Goal: Task Accomplishment & Management: Manage account settings

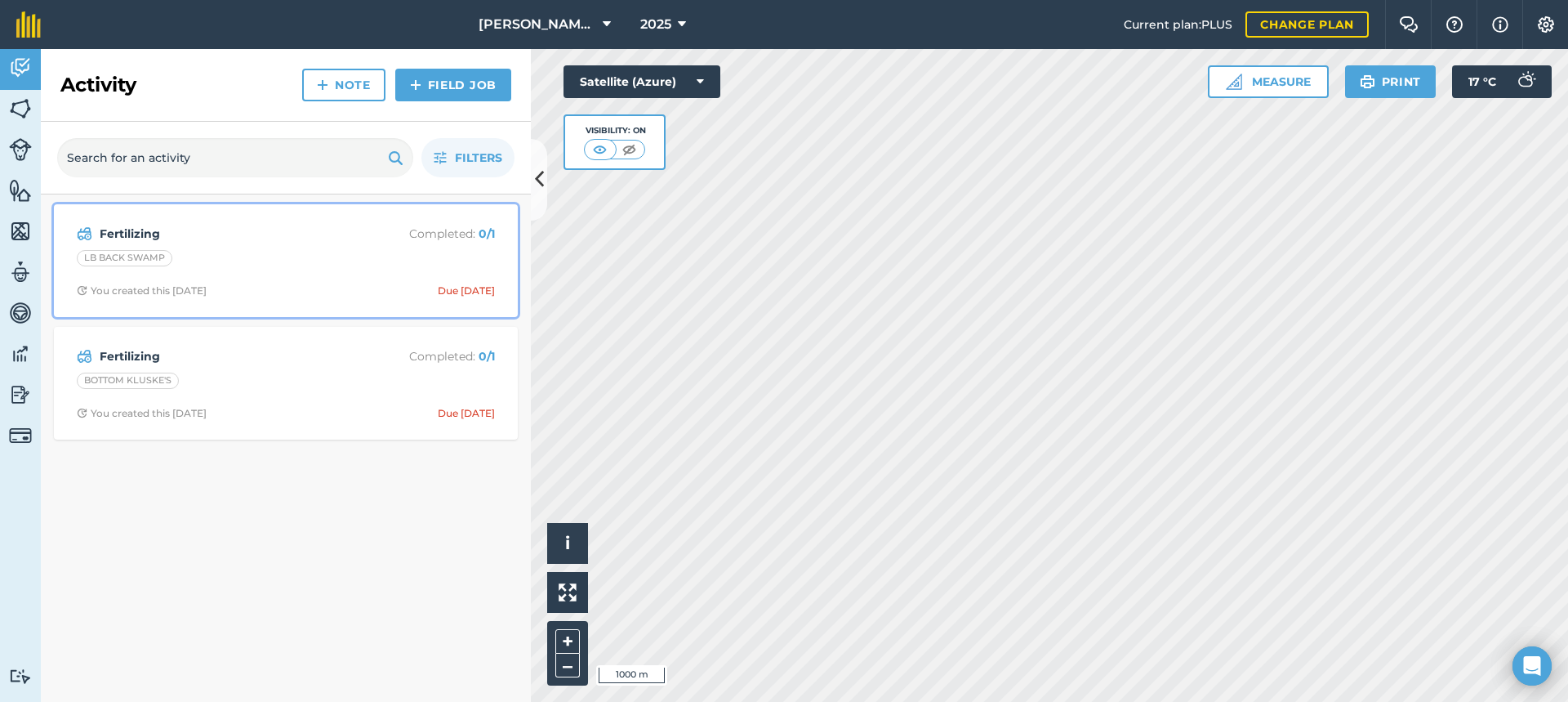
click at [366, 271] on div "Fertilizing Completed : 0 / 1 LB BACK SWAMP You created this [DATE] Due [DATE]" at bounding box center [286, 260] width 444 height 93
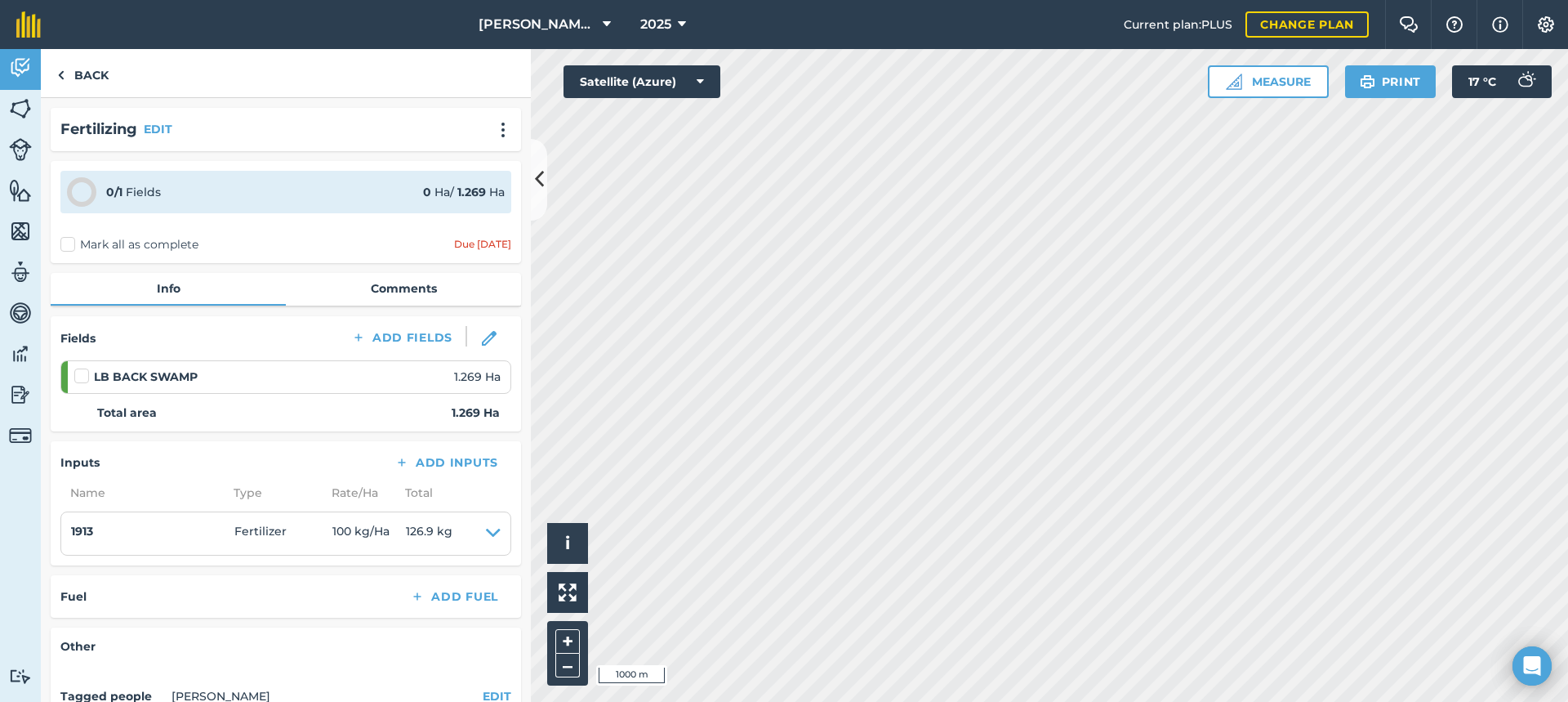
click at [65, 241] on label "Mark all as complete" at bounding box center [129, 244] width 138 height 17
click at [65, 241] on input "Mark all as complete" at bounding box center [66, 242] width 11 height 11
checkbox input "false"
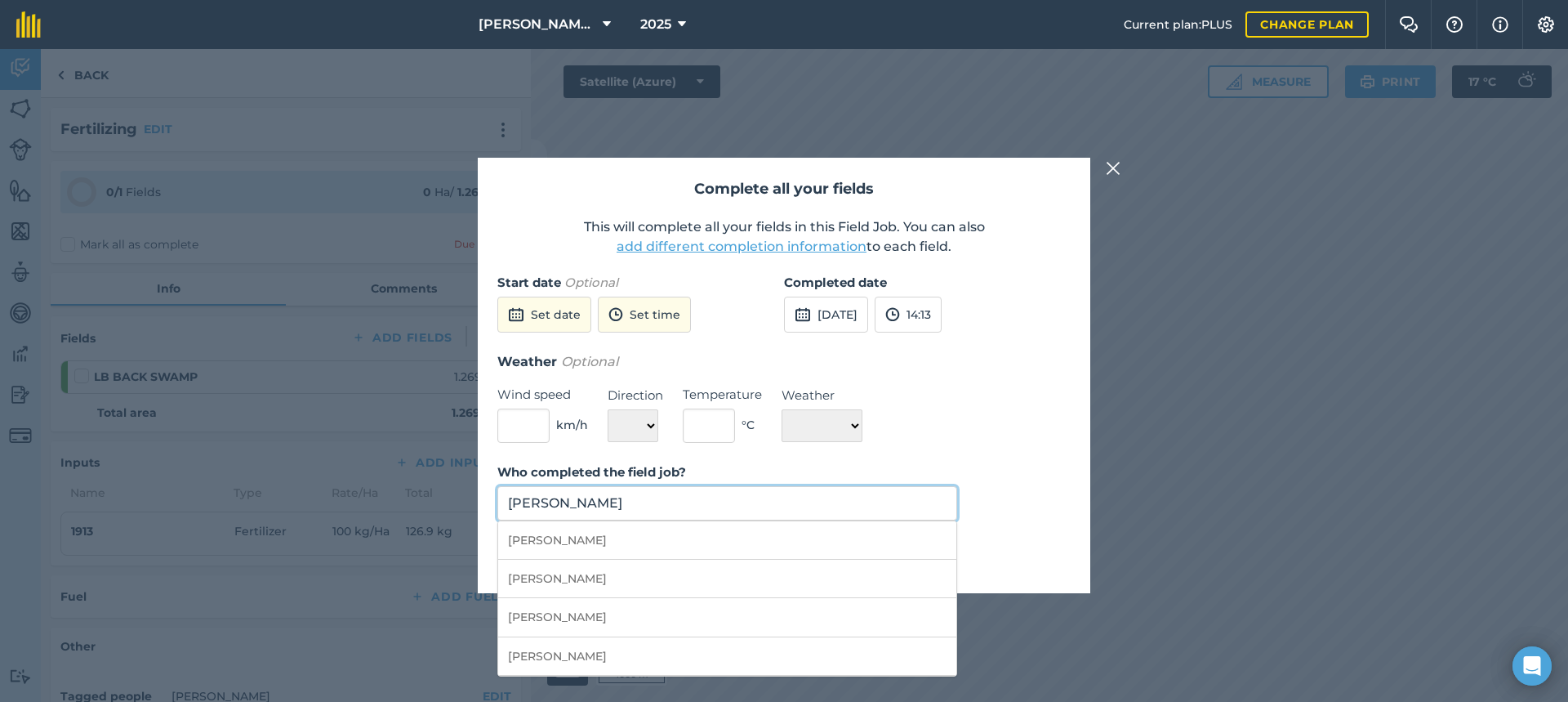
click at [618, 503] on input "[PERSON_NAME]" at bounding box center [727, 503] width 459 height 34
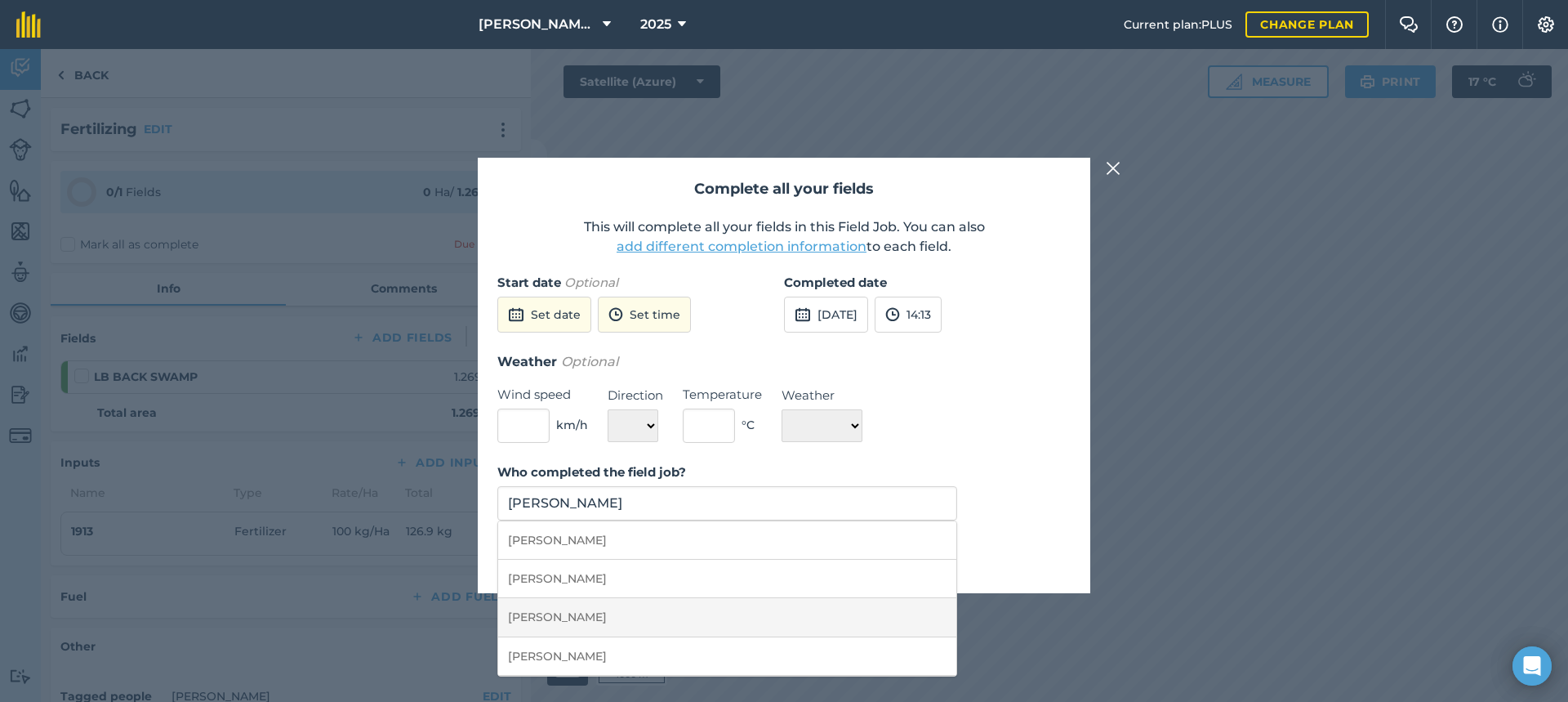
click at [585, 615] on li "[PERSON_NAME]" at bounding box center [727, 617] width 458 height 39
type input "[PERSON_NAME]"
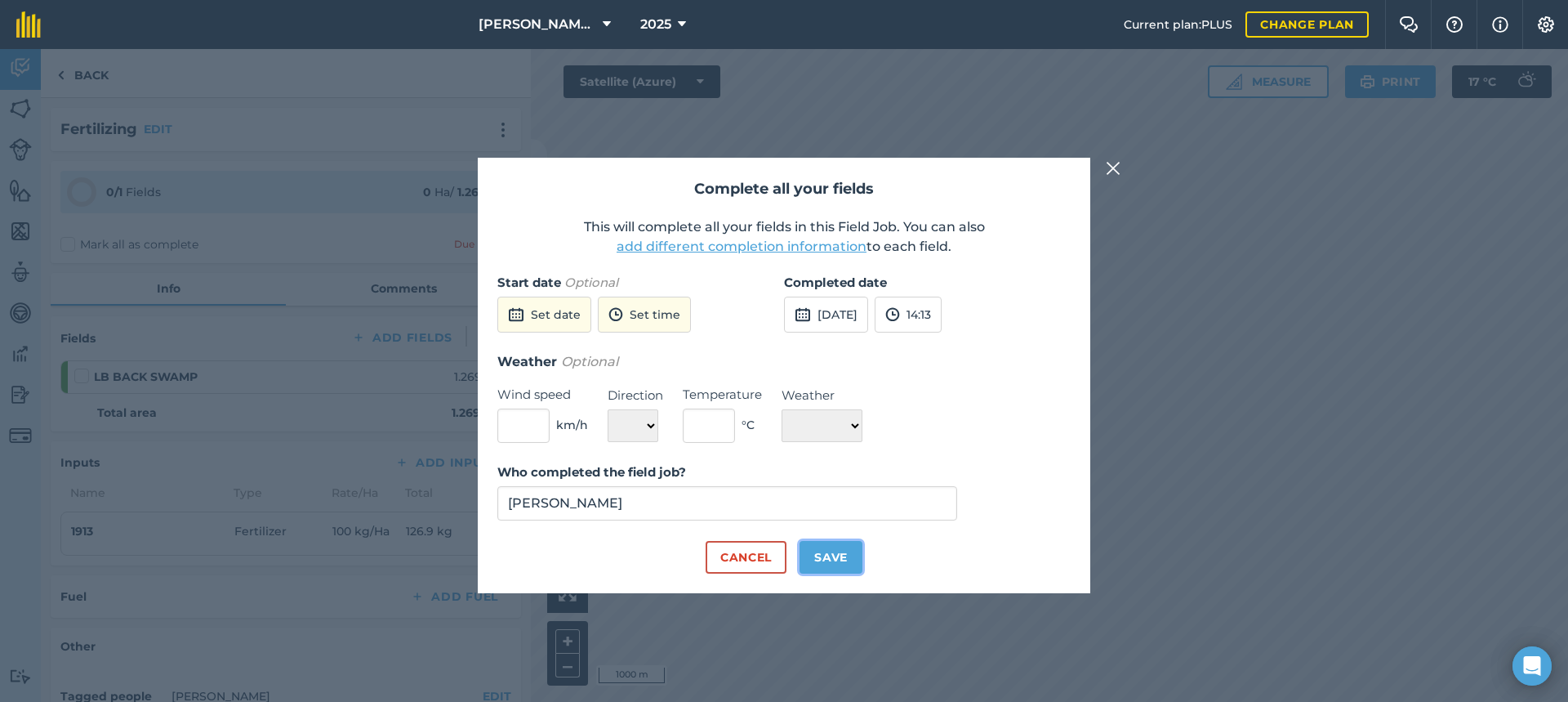
click at [838, 552] on button "Save" at bounding box center [831, 557] width 63 height 32
checkbox input "true"
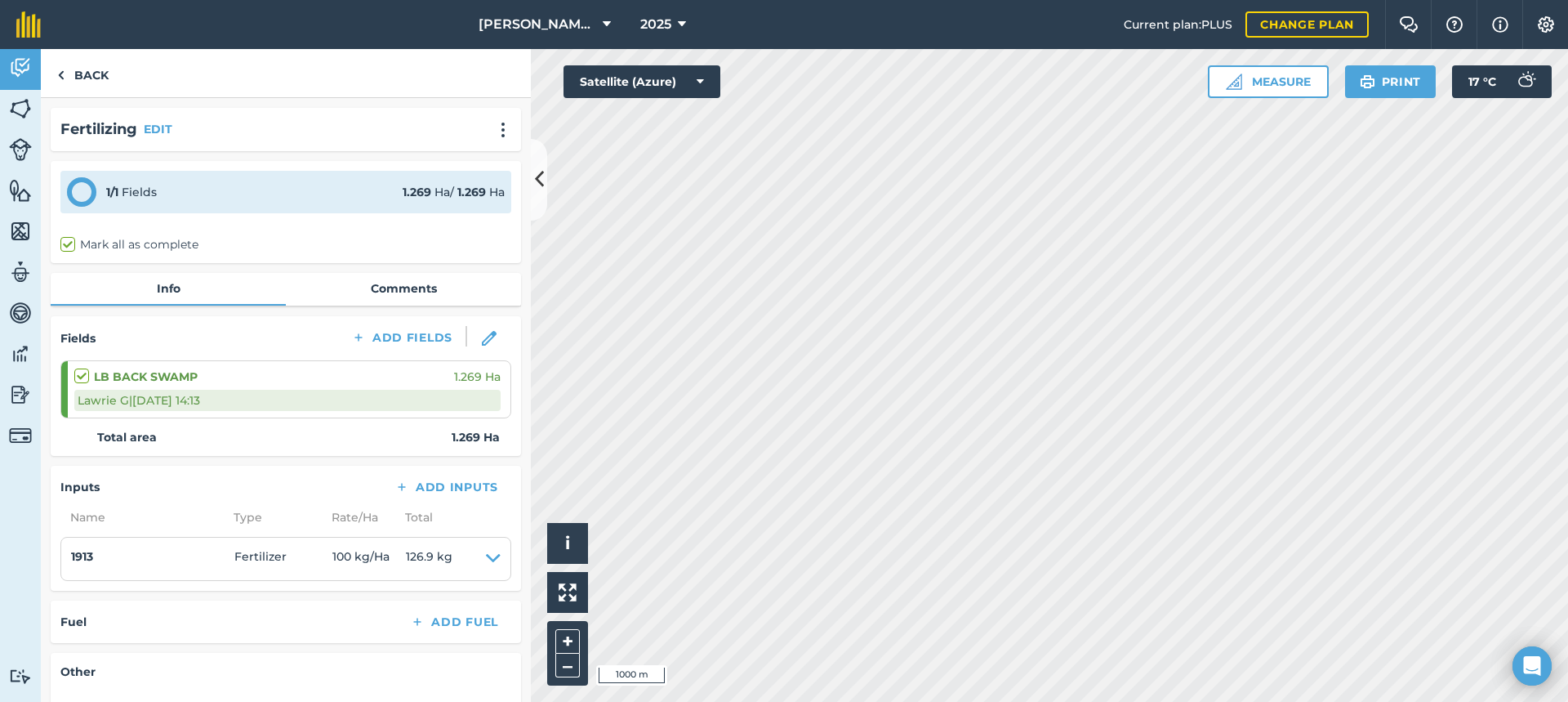
click at [278, 203] on div "1 / 1 Fields 1.269 Ha / 1.269 Ha" at bounding box center [286, 191] width 450 height 42
click at [103, 72] on link "Back" at bounding box center [82, 72] width 84 height 48
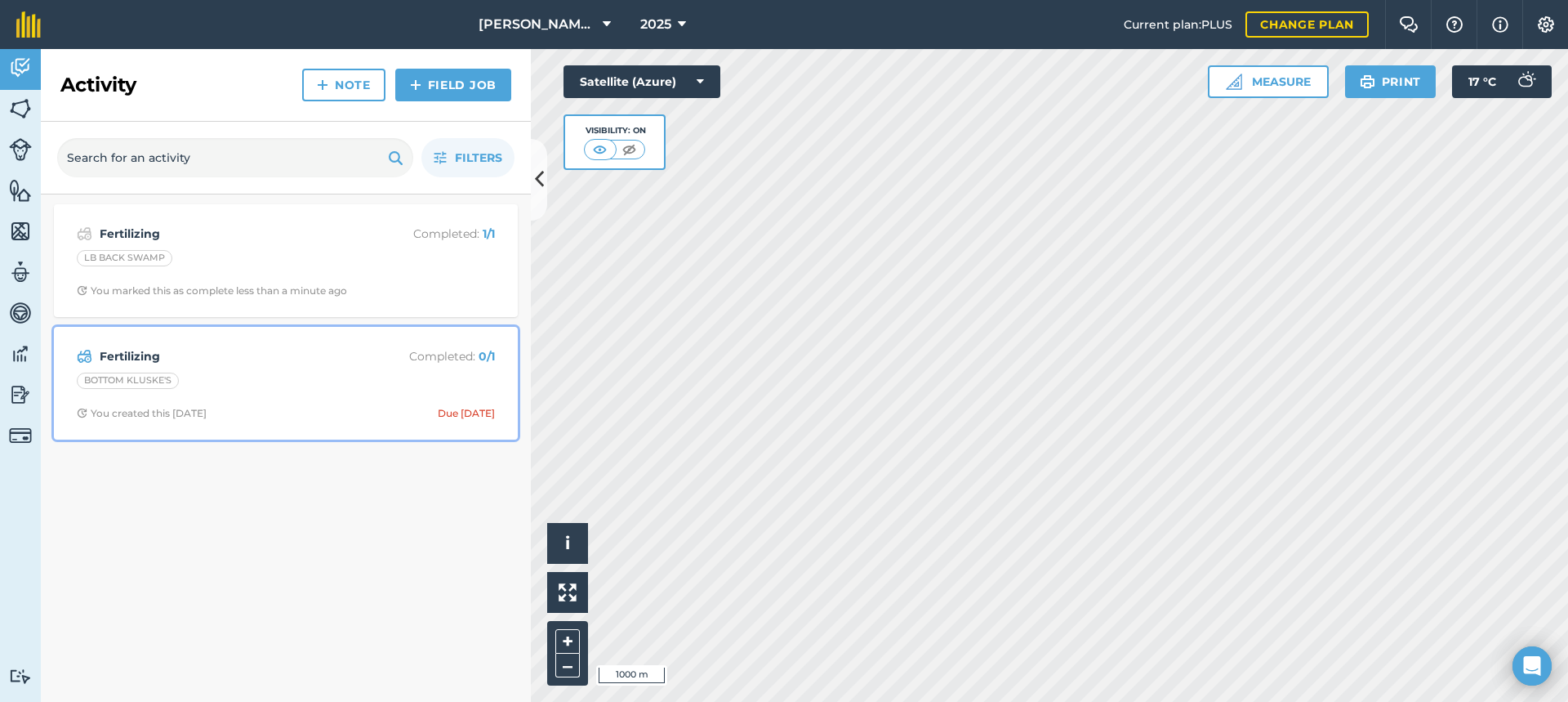
click at [231, 396] on div "Fertilizing Completed : 0 / 1 BOTTOM KLUSKE'S You created this [DATE] Due [DATE]" at bounding box center [286, 383] width 444 height 93
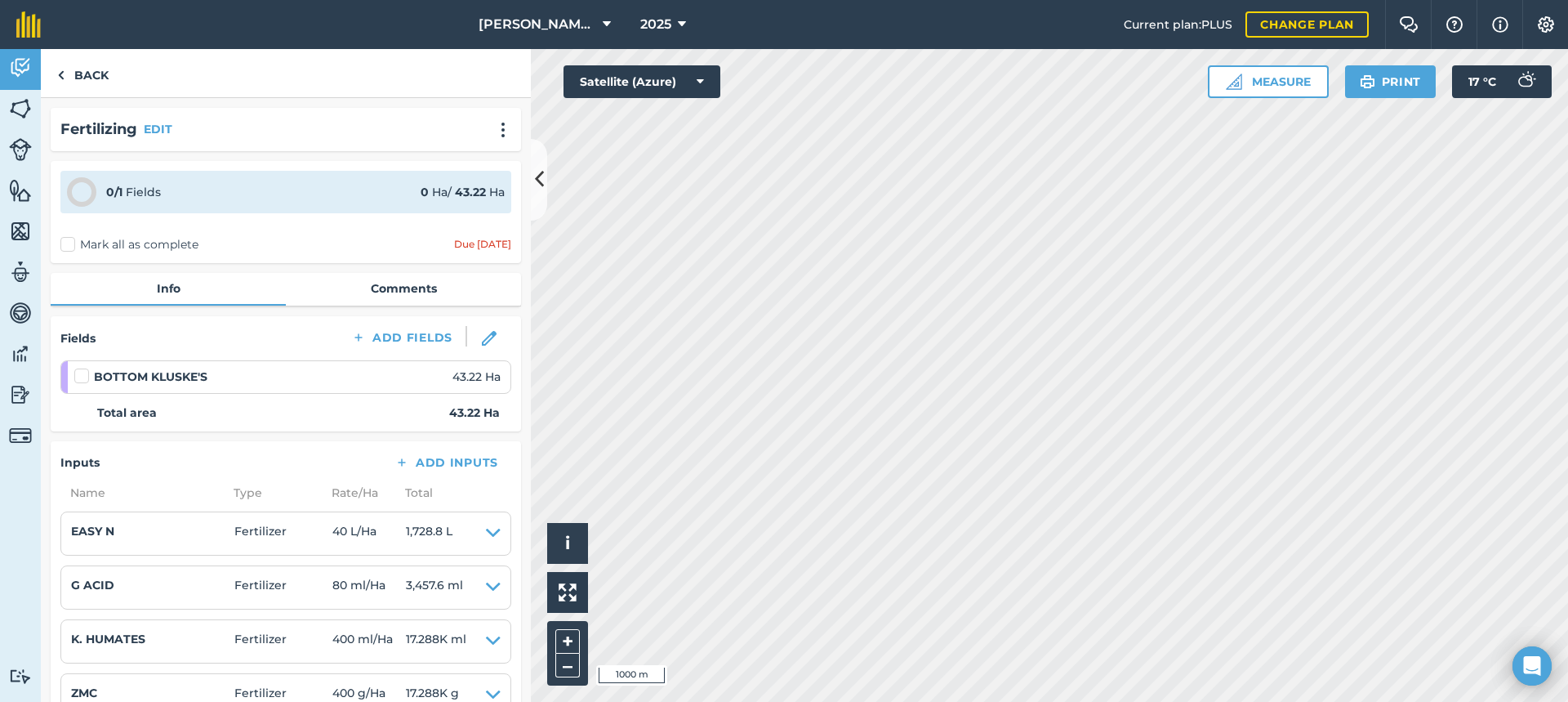
click at [71, 241] on label "Mark all as complete" at bounding box center [129, 244] width 138 height 17
click at [71, 241] on input "Mark all as complete" at bounding box center [66, 242] width 11 height 11
checkbox input "false"
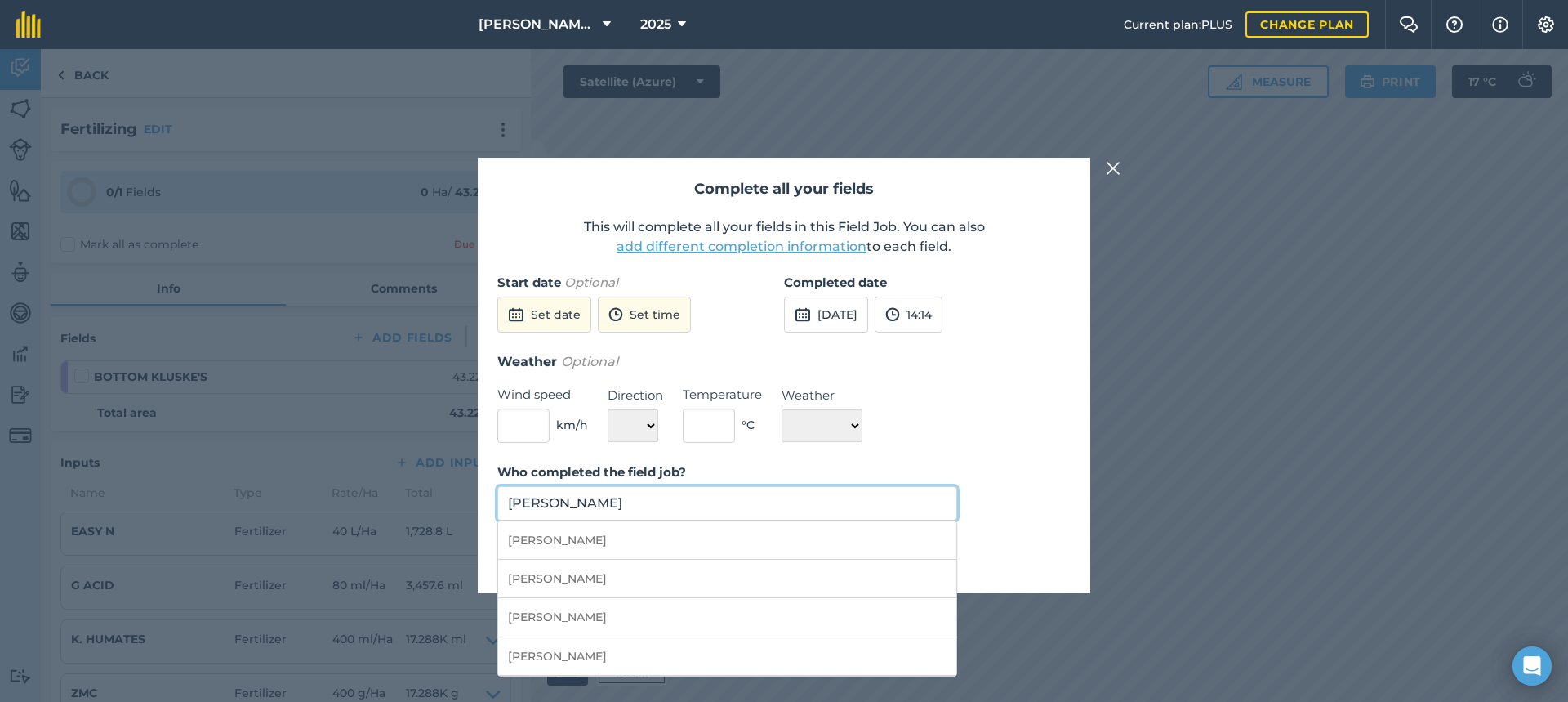
click at [623, 504] on input "[PERSON_NAME]" at bounding box center [727, 503] width 459 height 34
click at [576, 616] on li "[PERSON_NAME]" at bounding box center [727, 617] width 458 height 39
type input "[PERSON_NAME]"
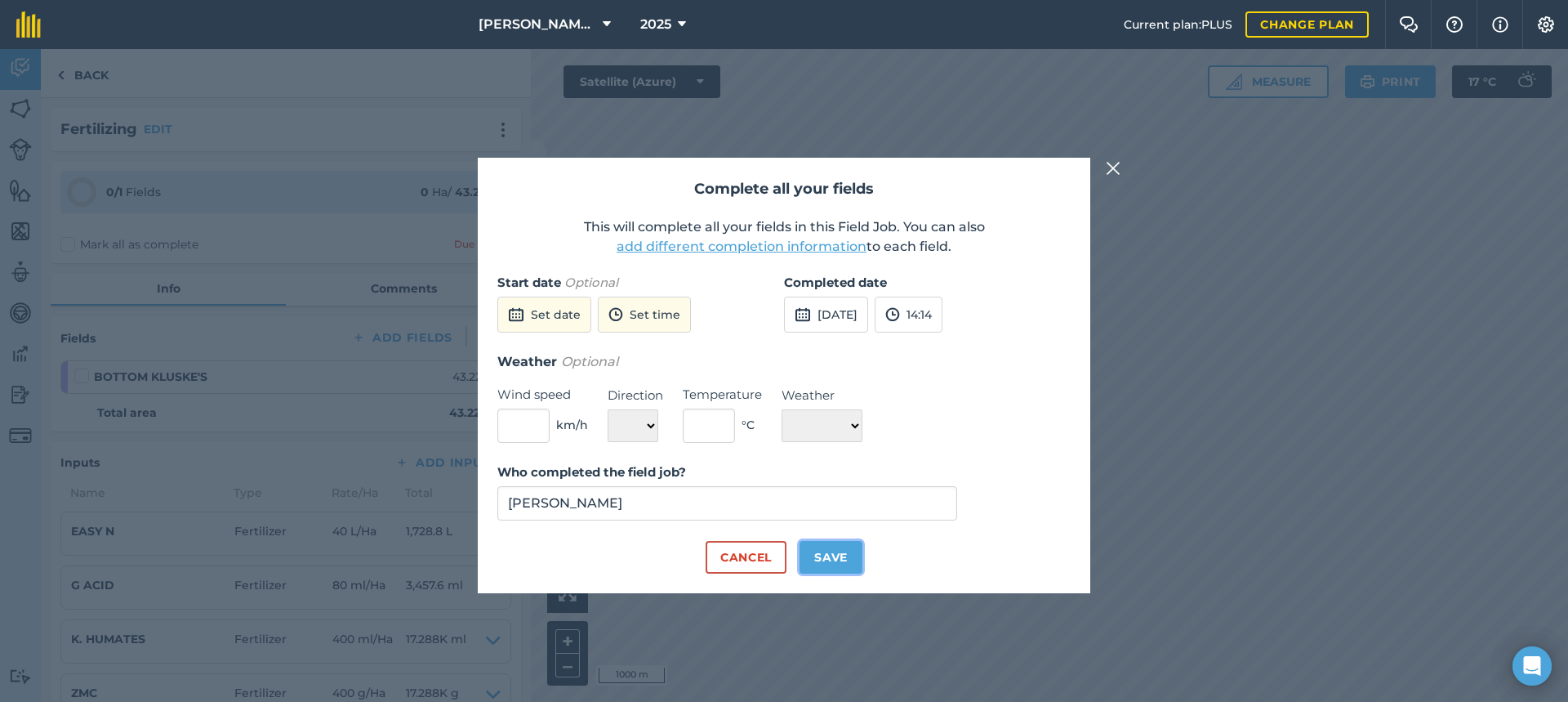
click at [838, 556] on button "Save" at bounding box center [831, 557] width 63 height 32
checkbox input "true"
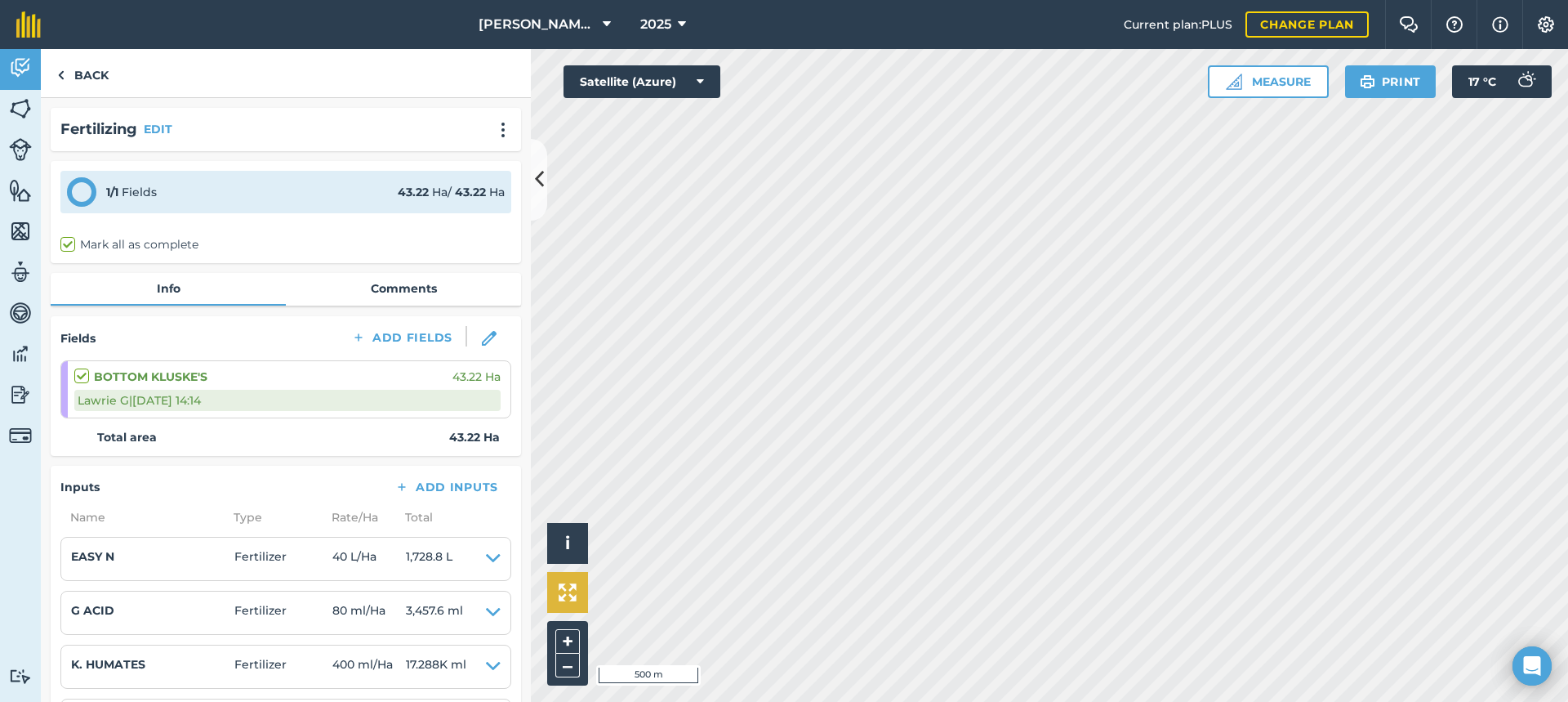
click at [513, 596] on div "Activity Fields Livestock Features Maps Team Vehicles Data Reporting Billing Tu…" at bounding box center [784, 375] width 1568 height 652
click at [911, 701] on html "[PERSON_NAME] FARMS 2025 Current plan : PLUS Change plan Farm Chat Help Info Se…" at bounding box center [784, 351] width 1568 height 702
click at [812, 701] on html "[PERSON_NAME] FARMS 2025 Current plan : PLUS Change plan Farm Chat Help Info Se…" at bounding box center [784, 351] width 1568 height 702
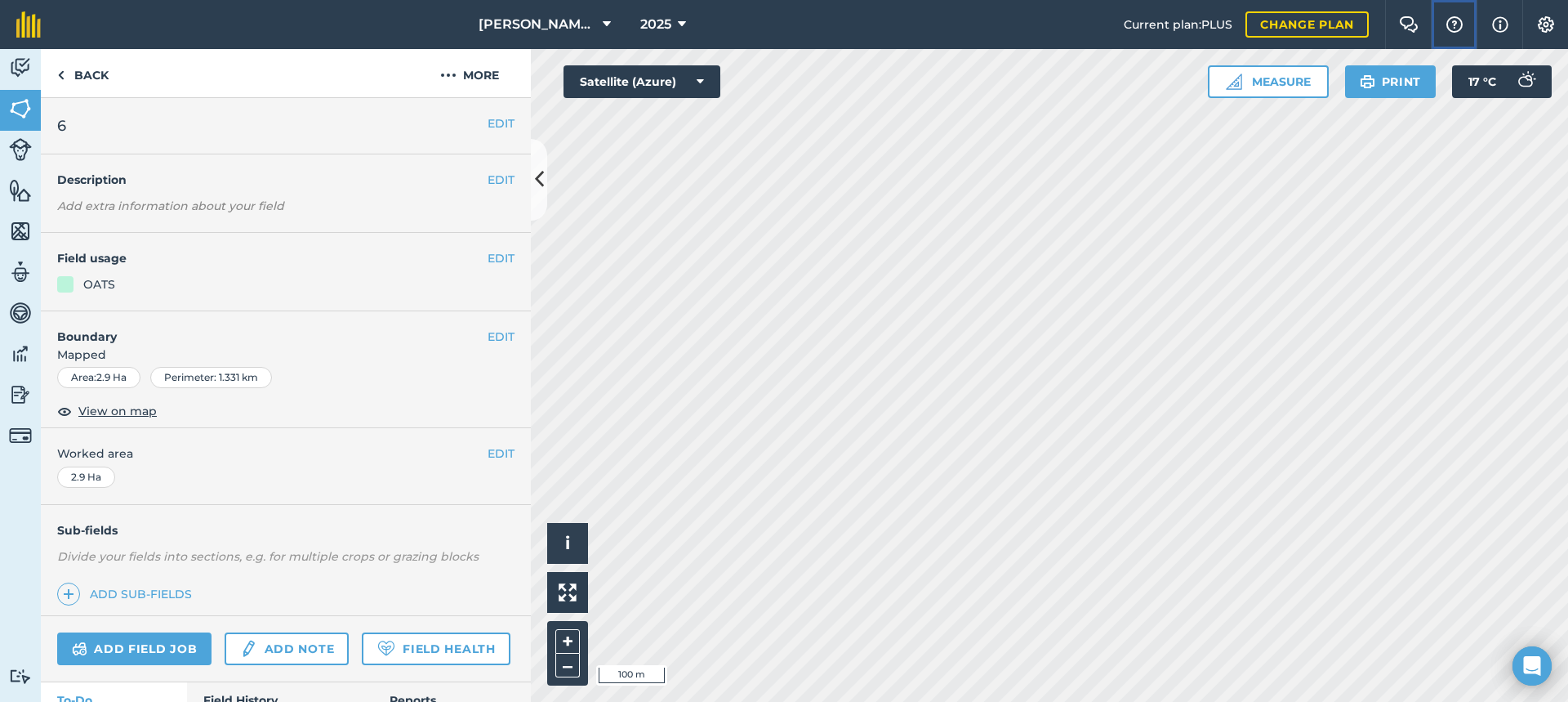
click at [1454, 20] on img at bounding box center [1455, 24] width 20 height 16
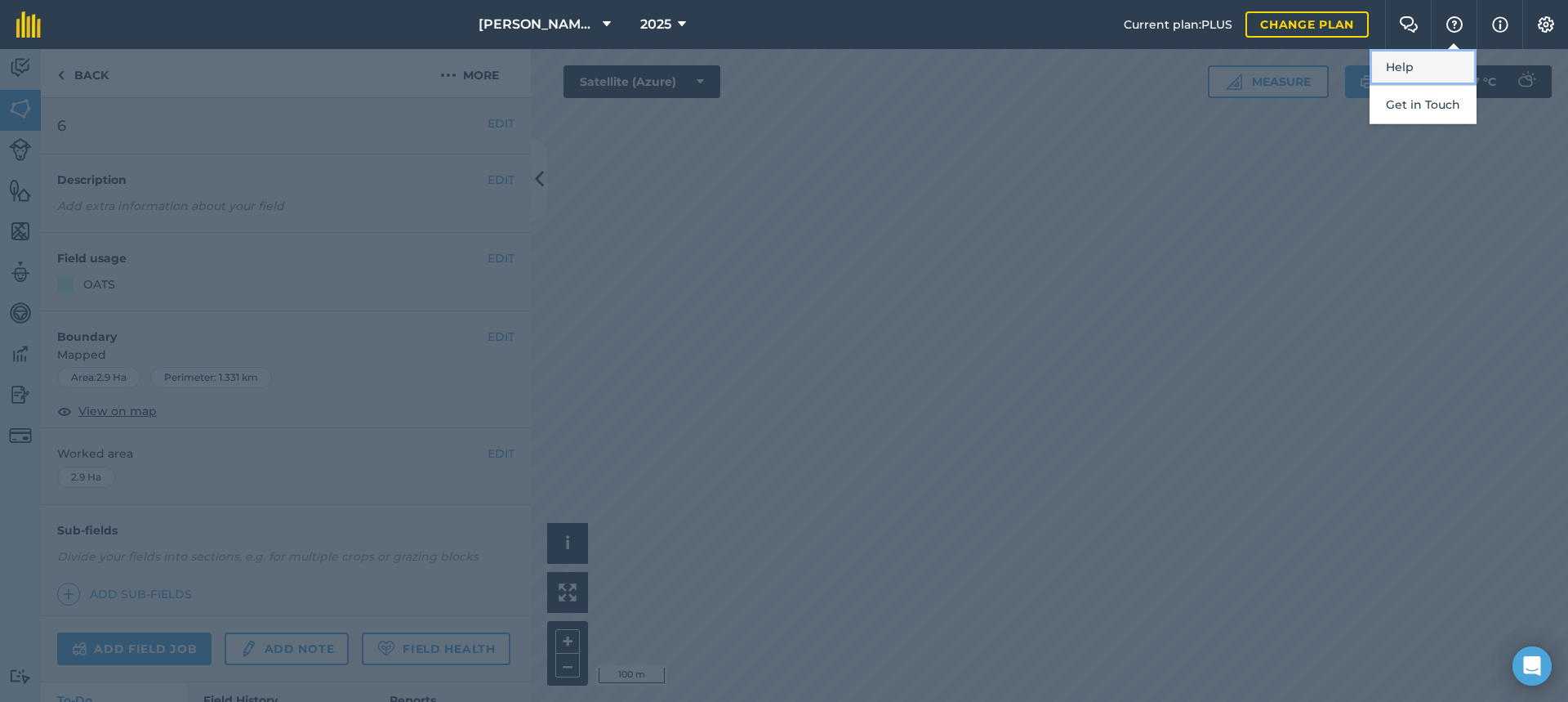
click at [1410, 66] on link "Help" at bounding box center [1423, 67] width 107 height 37
click at [1318, 252] on div at bounding box center [784, 375] width 1568 height 652
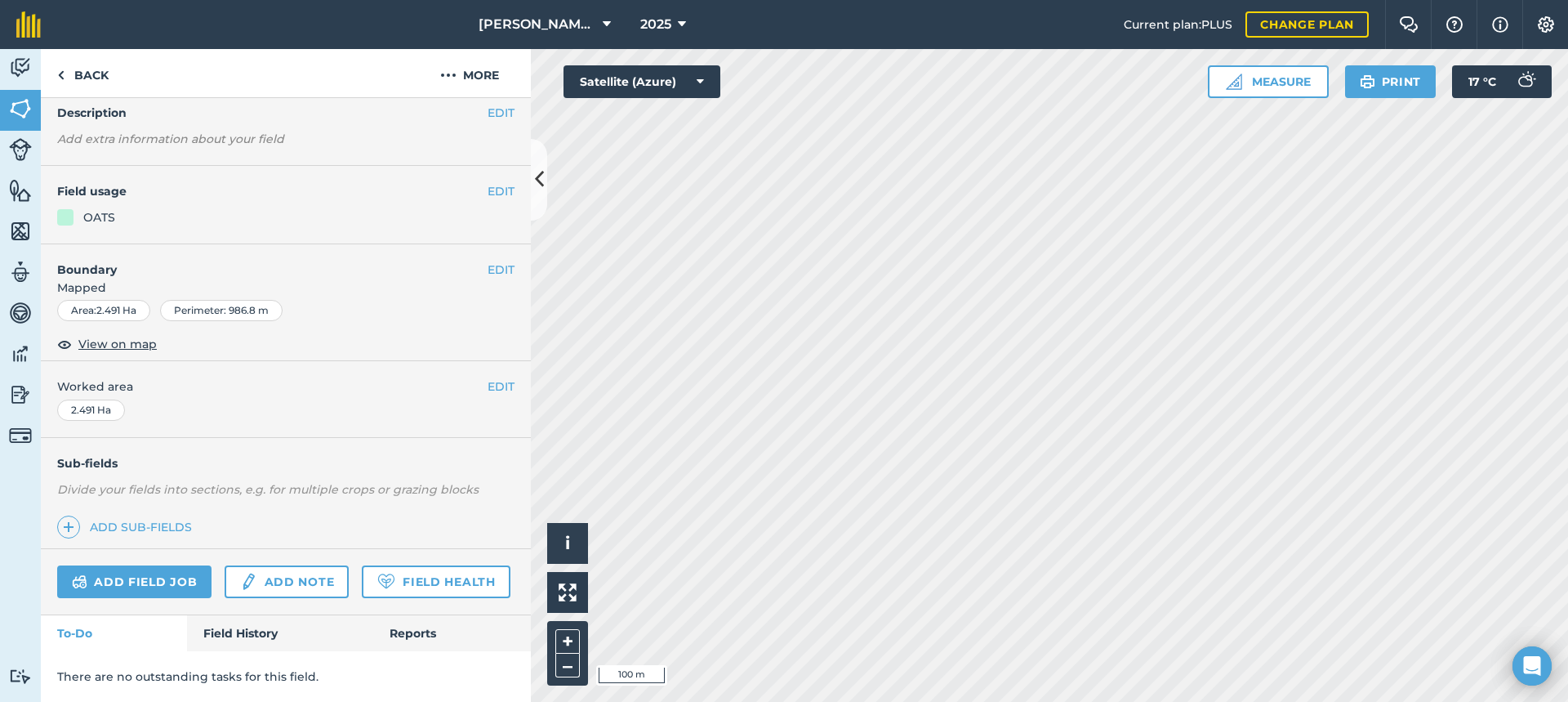
scroll to position [113, 0]
click at [15, 394] on img at bounding box center [20, 394] width 23 height 24
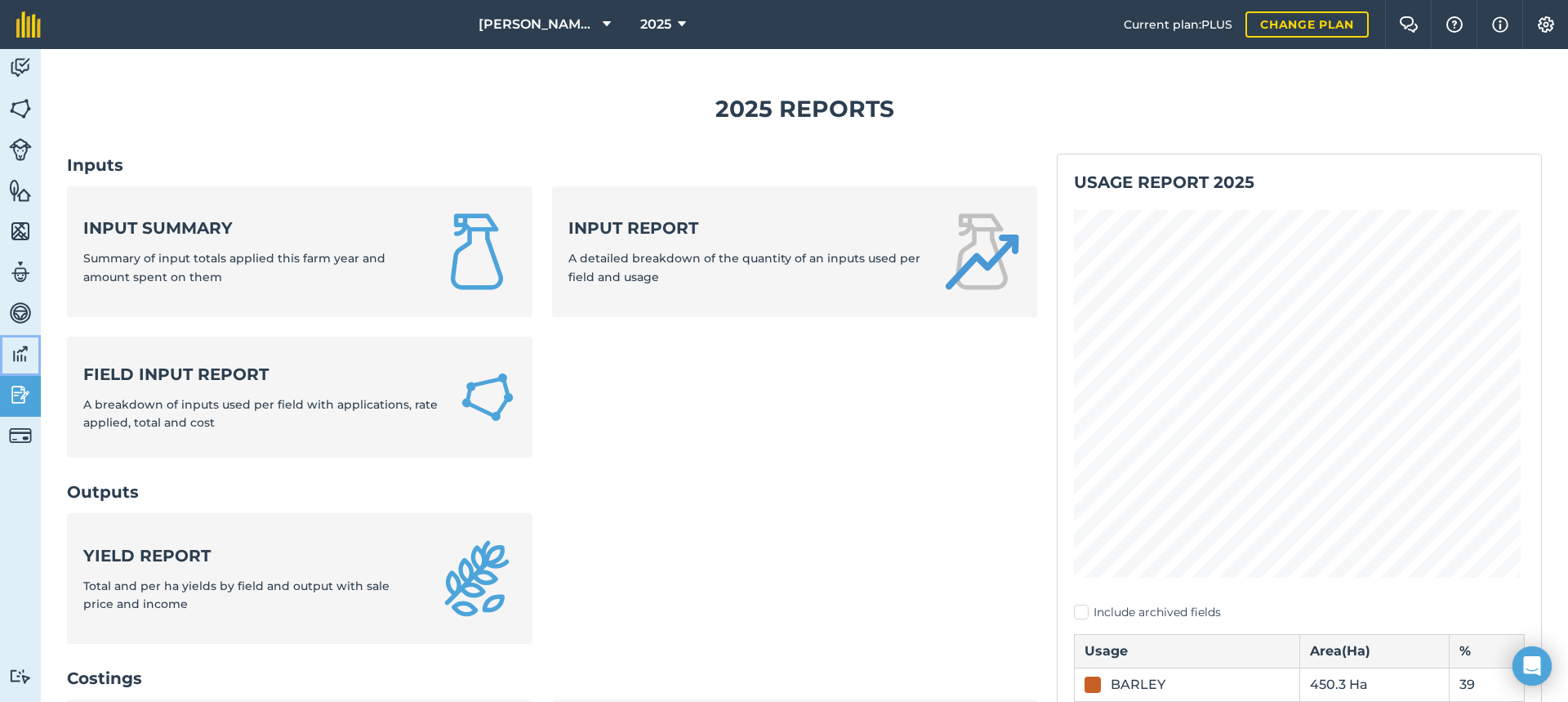
click at [25, 349] on img at bounding box center [20, 353] width 23 height 24
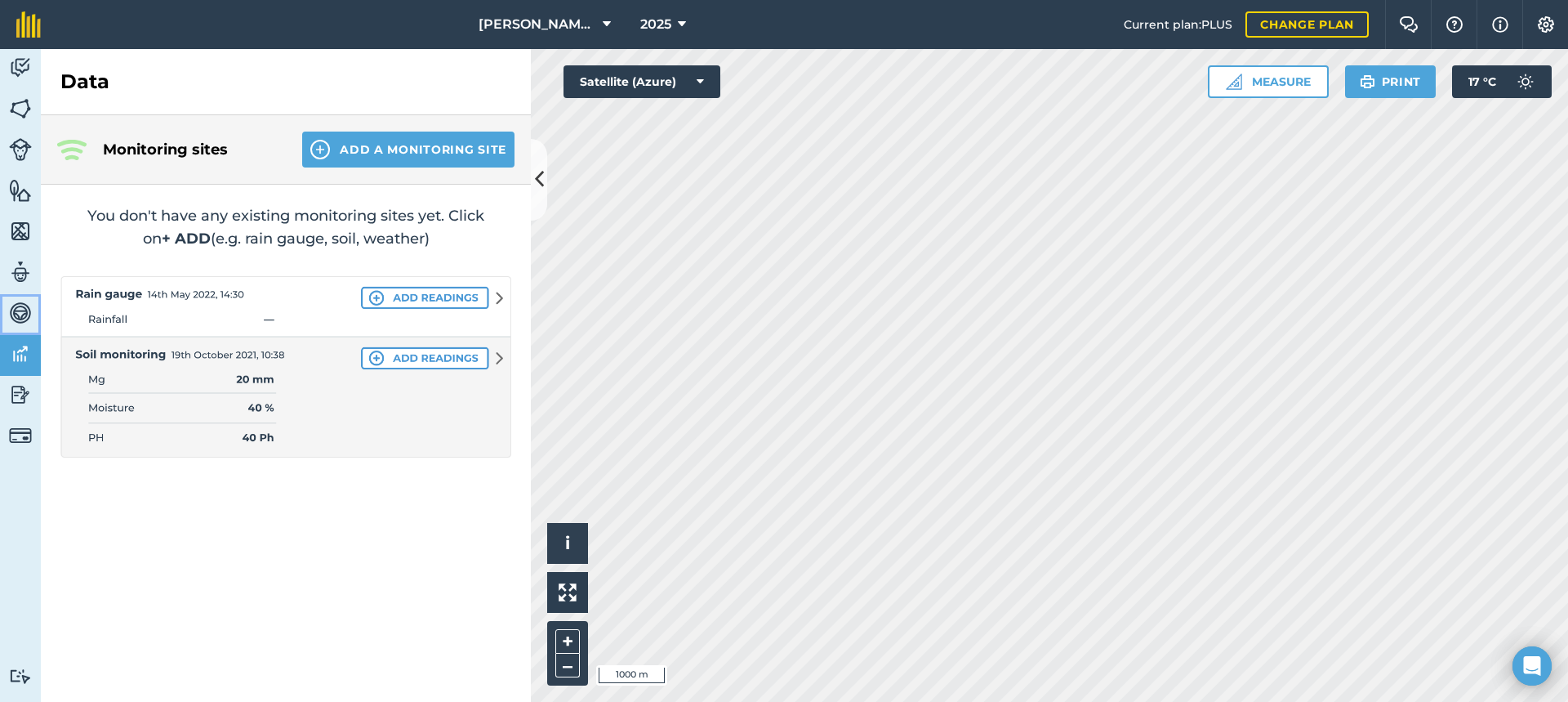
click at [14, 307] on img at bounding box center [20, 313] width 23 height 24
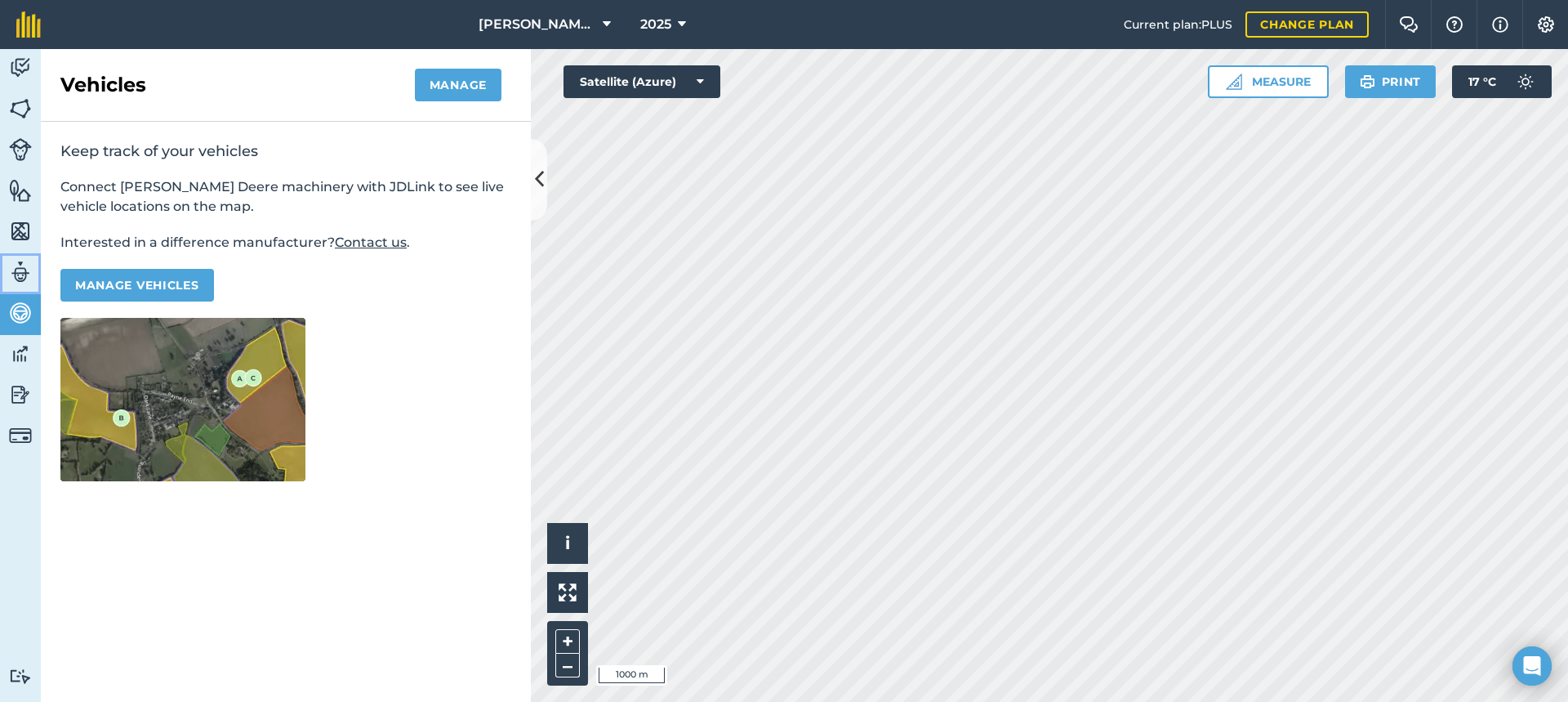
click at [16, 267] on img at bounding box center [20, 271] width 23 height 24
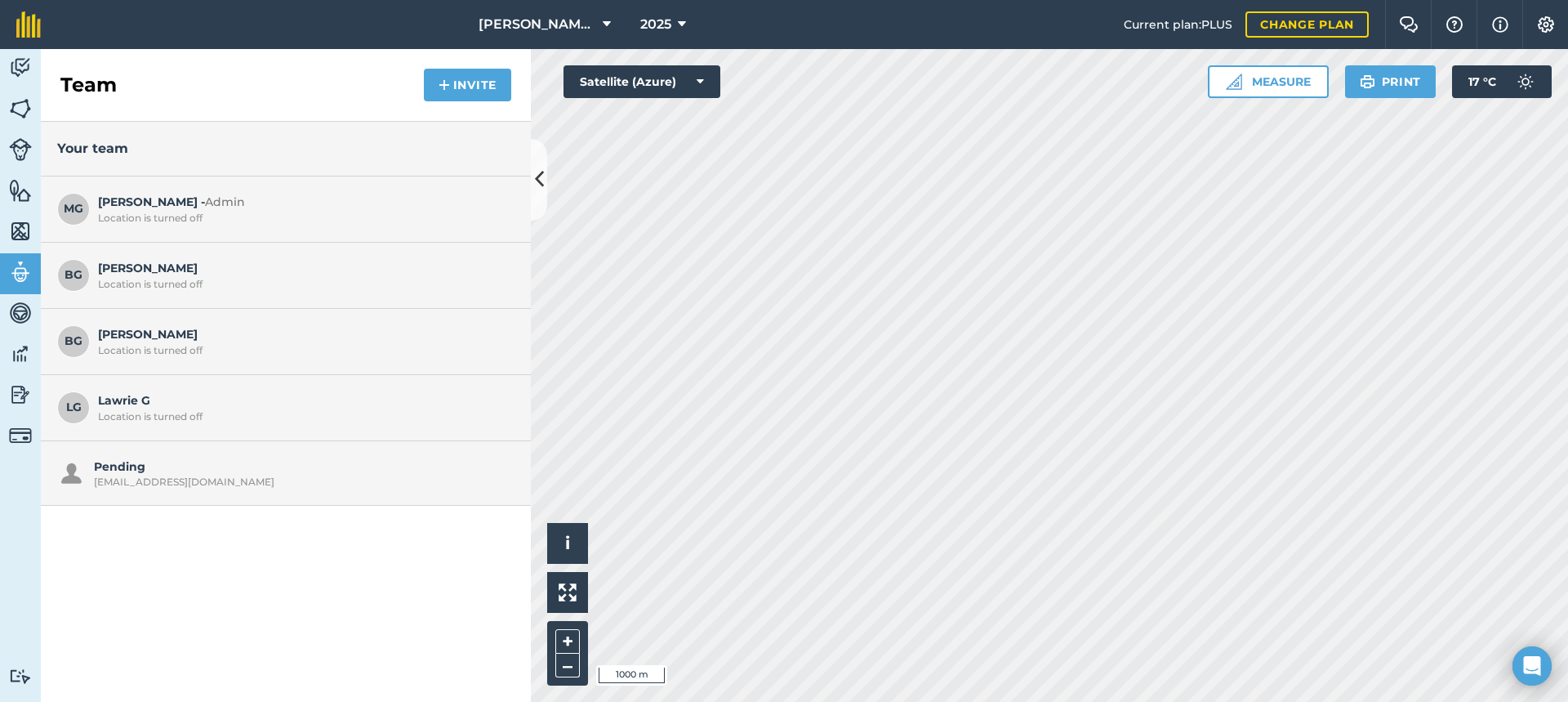
click at [186, 484] on div "[EMAIL_ADDRESS][DOMAIN_NAME]" at bounding box center [300, 482] width 412 height 14
click at [22, 227] on img at bounding box center [20, 231] width 23 height 24
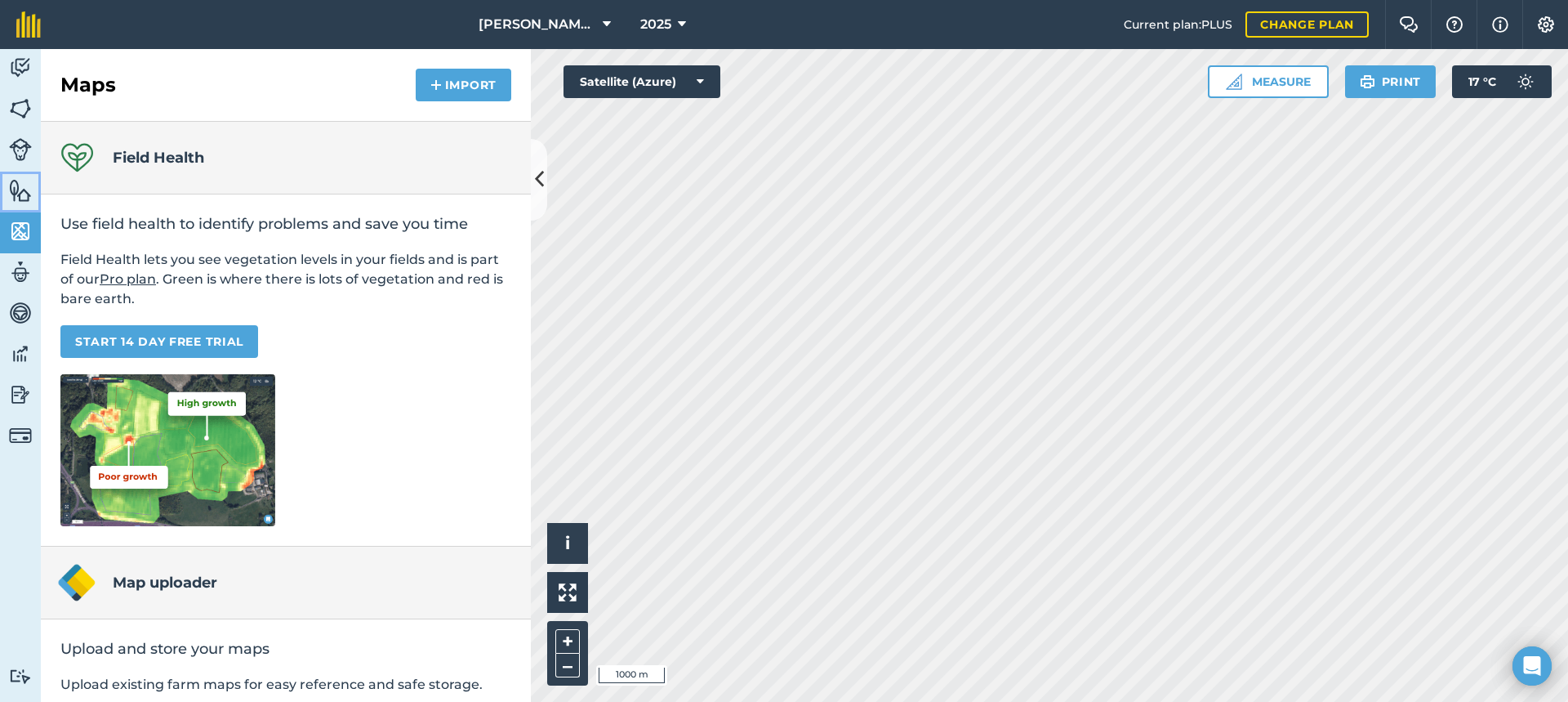
click at [21, 192] on img at bounding box center [20, 190] width 23 height 24
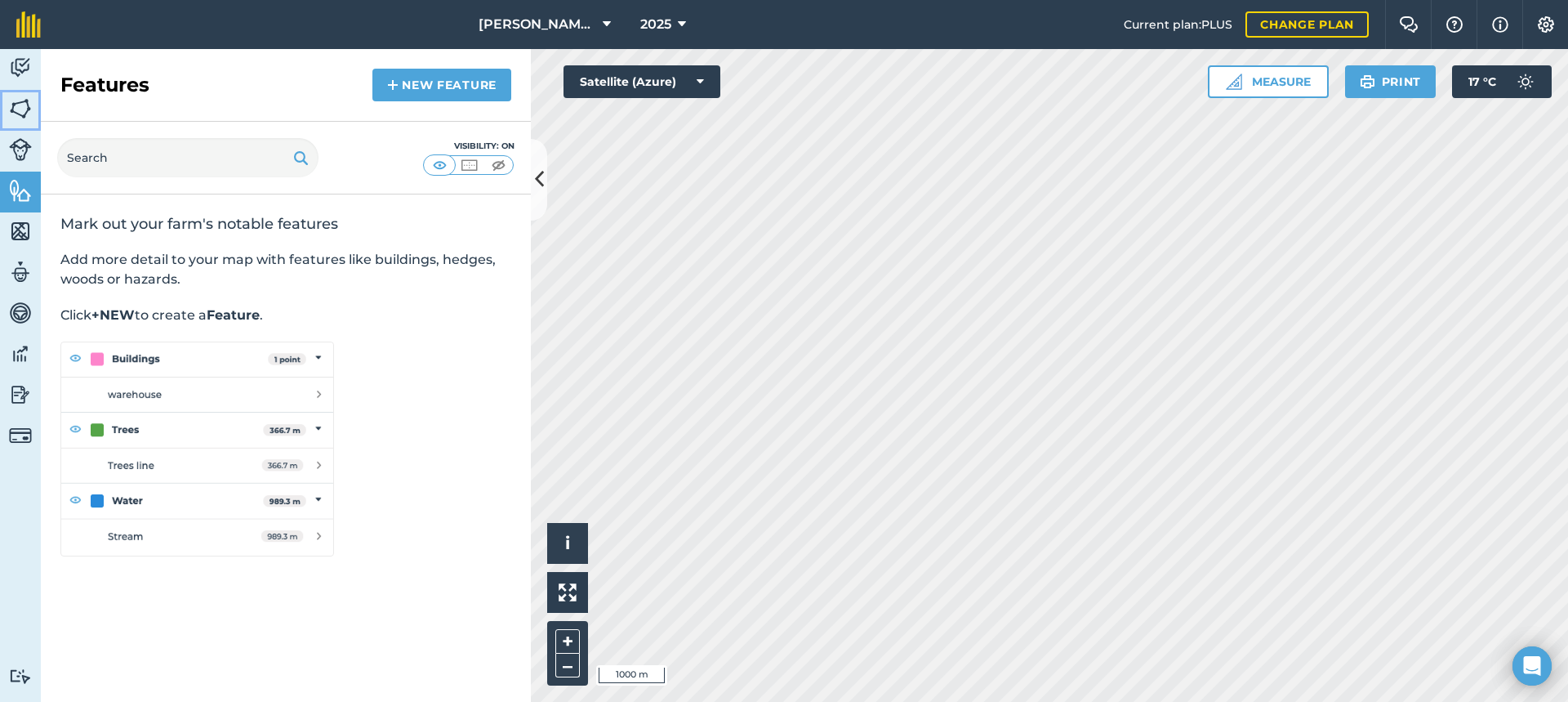
click at [24, 109] on img at bounding box center [20, 108] width 23 height 24
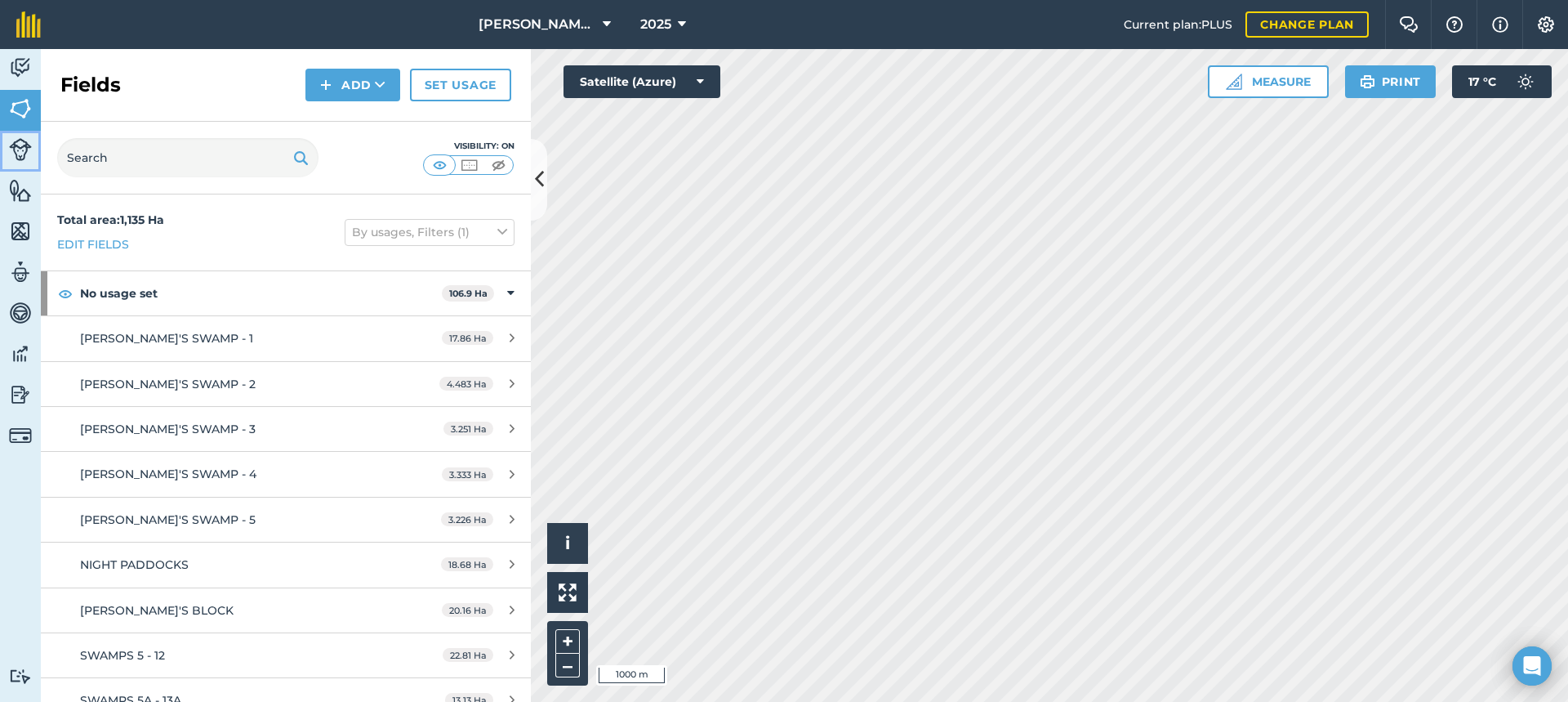
click at [21, 149] on img at bounding box center [20, 149] width 23 height 23
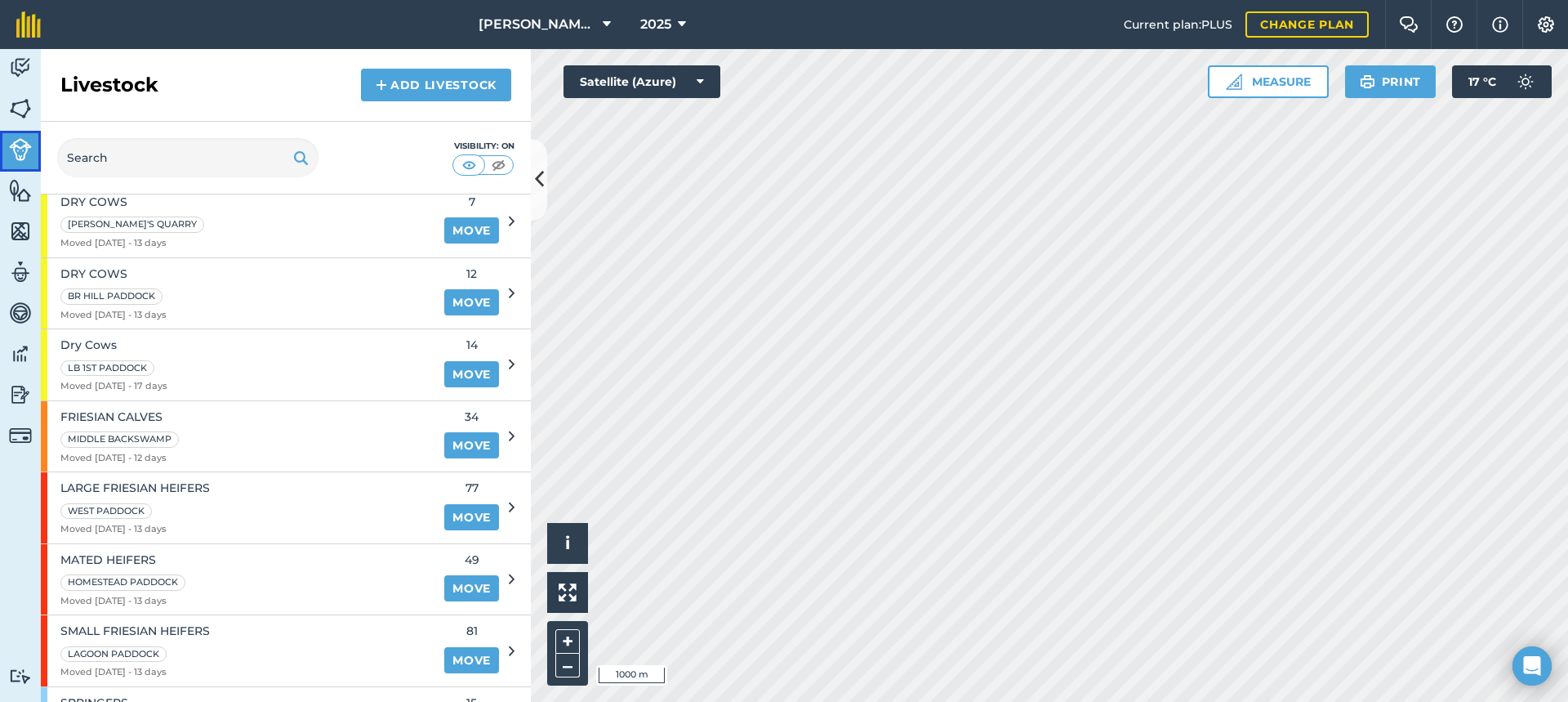
scroll to position [408, 0]
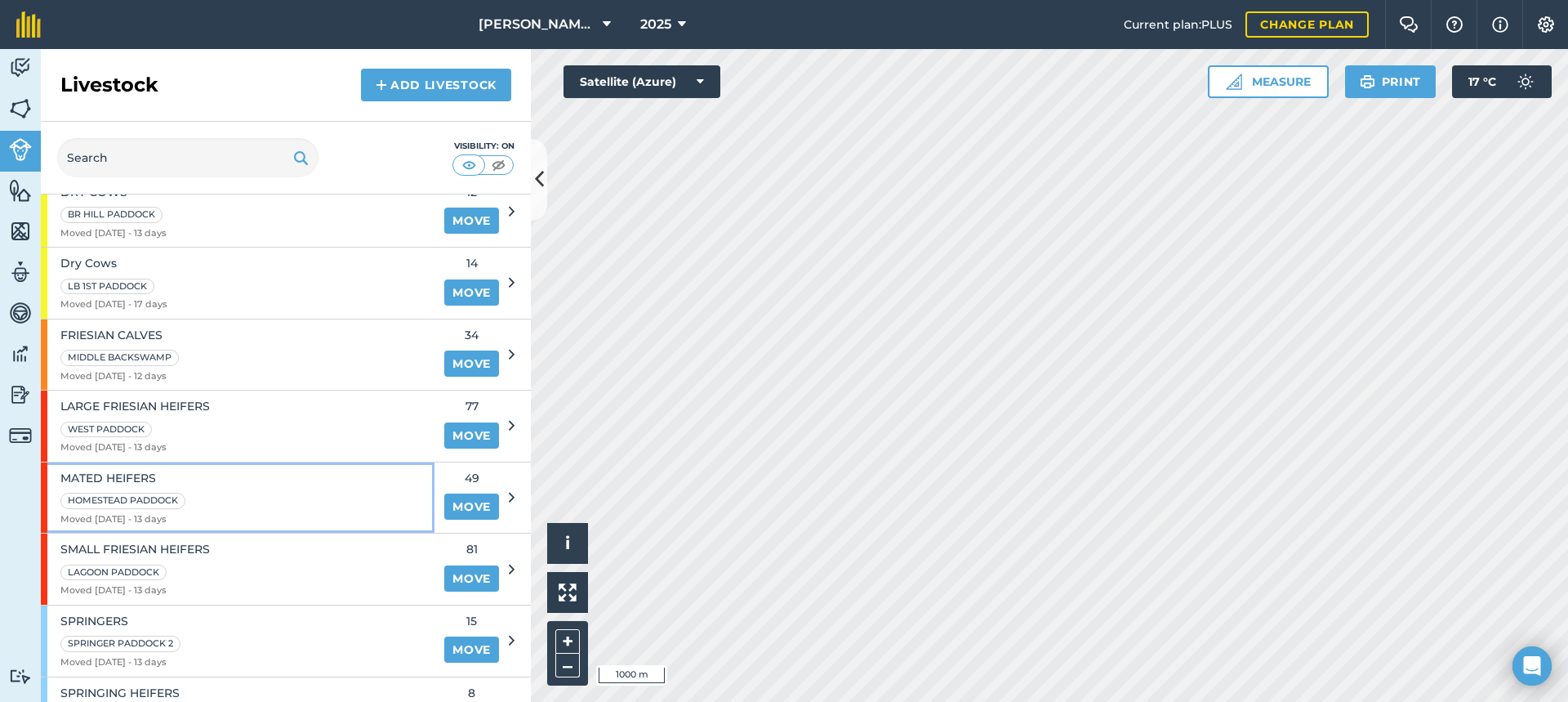
click at [276, 503] on div "MATED HEIFERS HOMESTEAD PADDOCK Moved [DATE] - 13 days" at bounding box center [237, 497] width 394 height 71
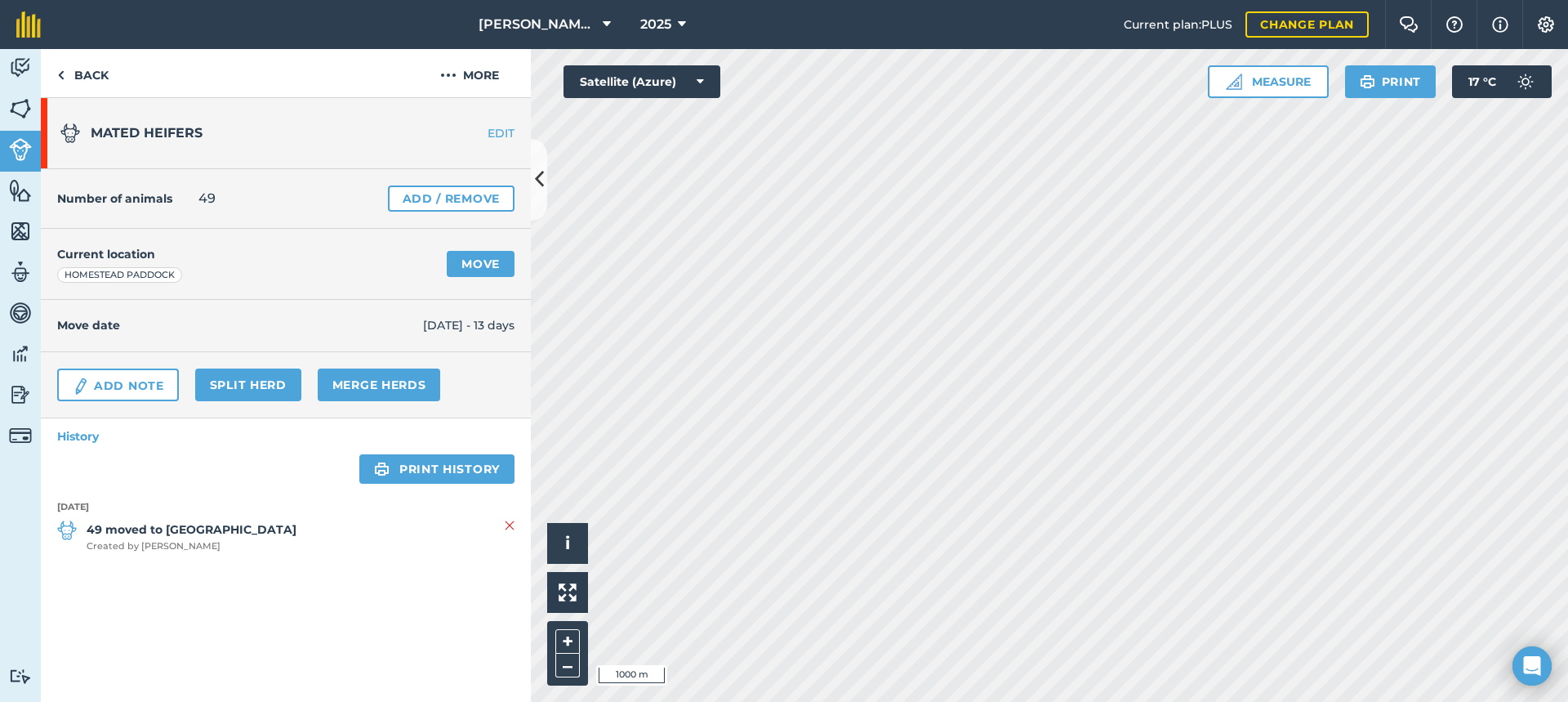
click at [507, 133] on link "EDIT" at bounding box center [479, 133] width 103 height 16
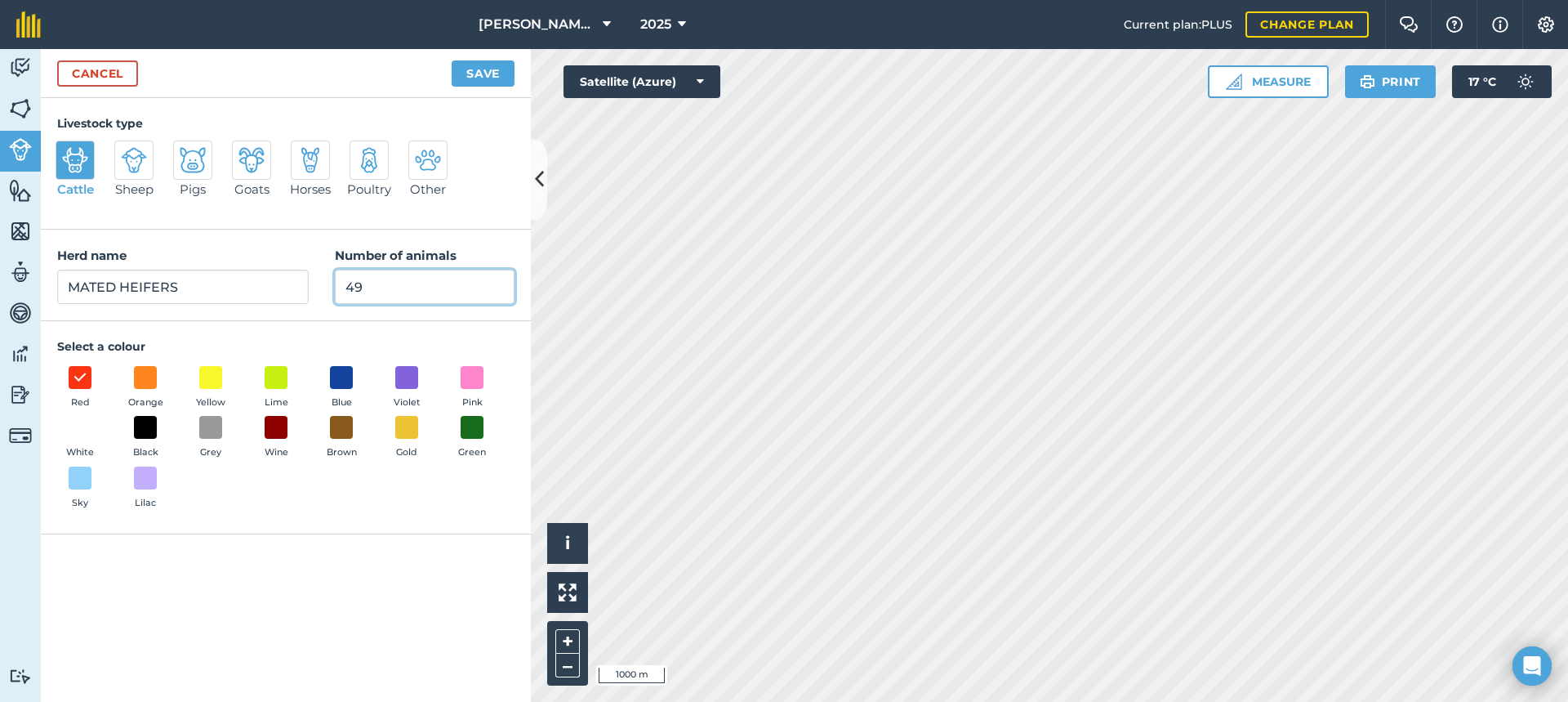
click at [373, 289] on input "49" at bounding box center [424, 287] width 179 height 34
click at [117, 66] on link "Cancel" at bounding box center [97, 73] width 81 height 26
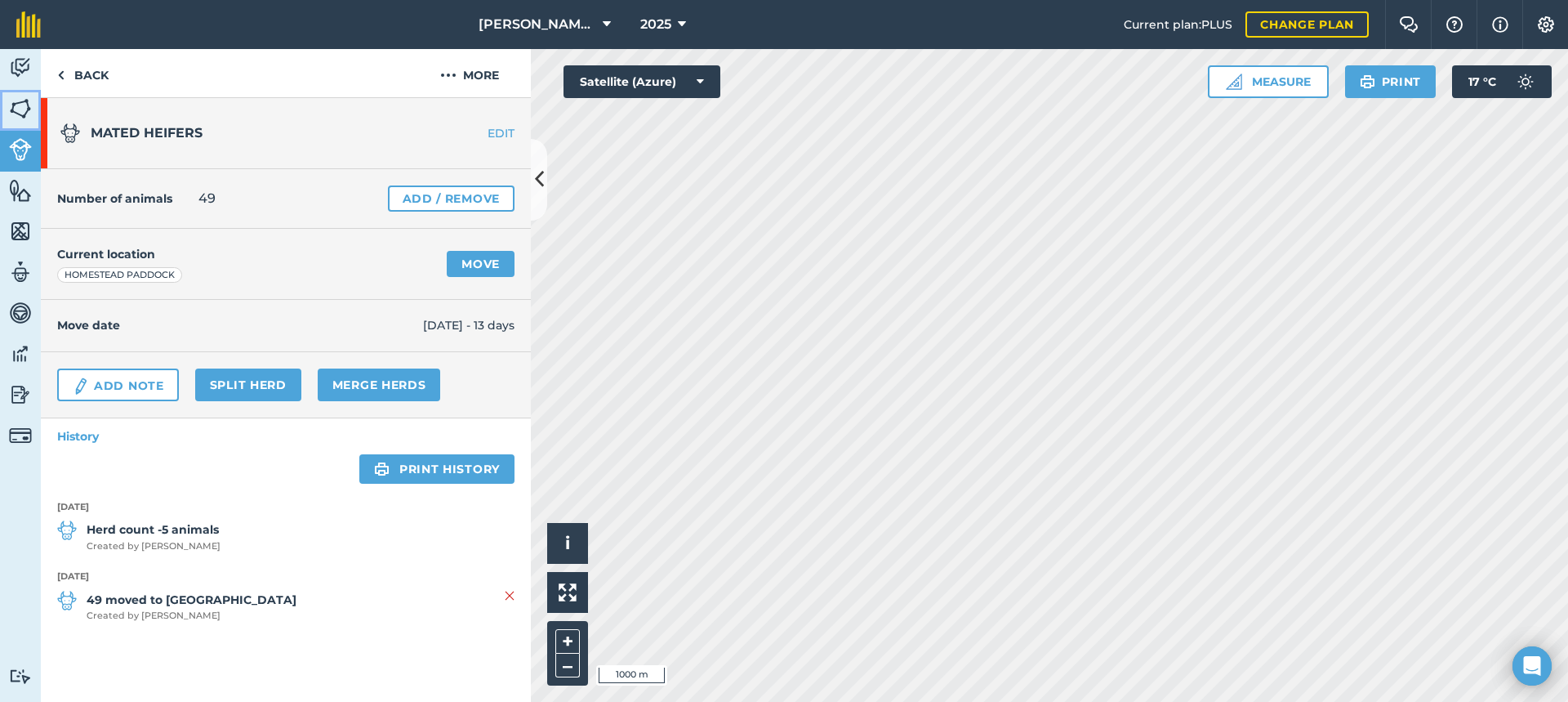
click at [23, 109] on img at bounding box center [20, 108] width 23 height 24
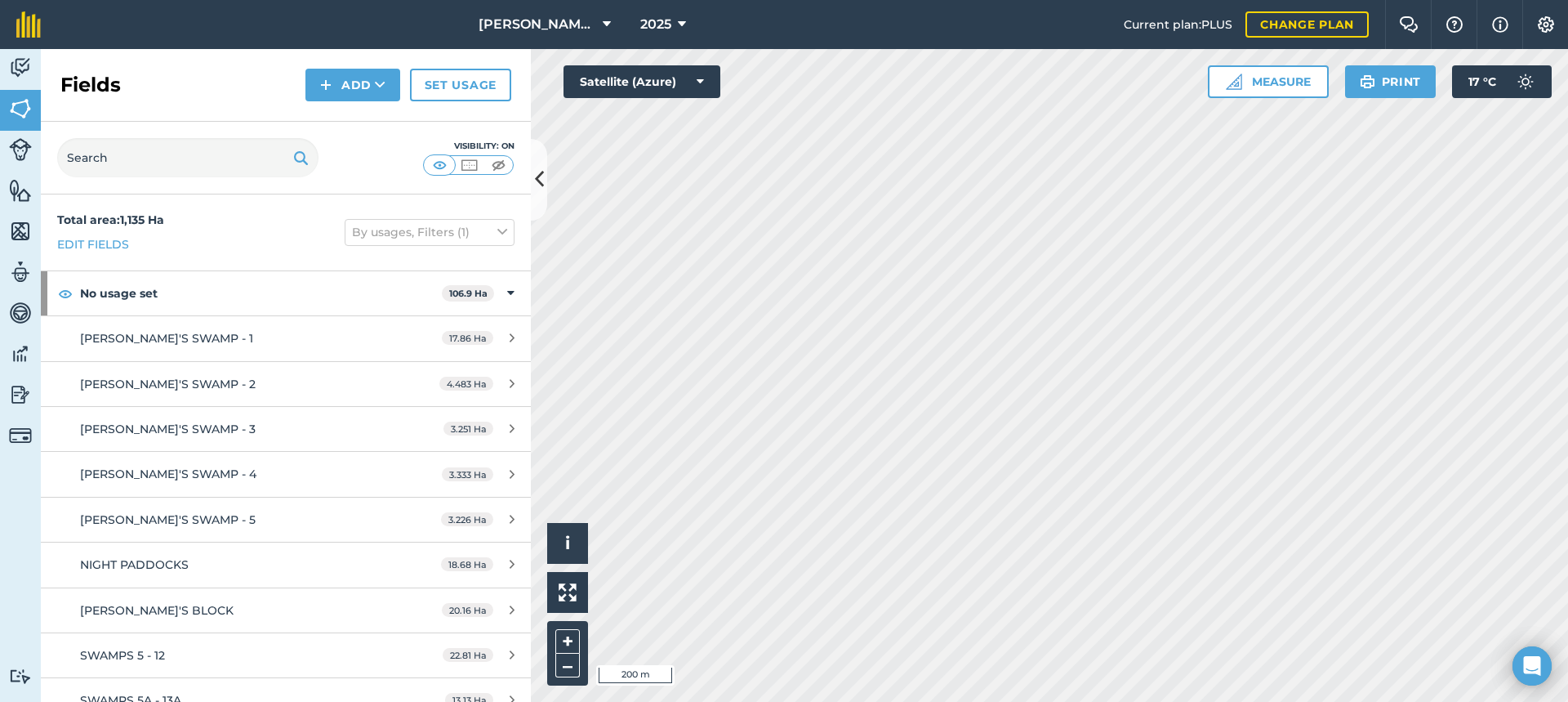
click at [476, 701] on html "[PERSON_NAME] FARMS 2025 Current plan : PLUS Change plan Farm Chat Help Info Se…" at bounding box center [784, 351] width 1568 height 702
click at [554, 701] on html "[PERSON_NAME] FARMS 2025 Current plan : PLUS Change plan Farm Chat Help Info Se…" at bounding box center [784, 351] width 1568 height 702
click at [970, 701] on html "[PERSON_NAME] FARMS 2025 Current plan : PLUS Change plan Farm Chat Help Info Se…" at bounding box center [784, 351] width 1568 height 702
click at [15, 144] on img at bounding box center [20, 149] width 23 height 23
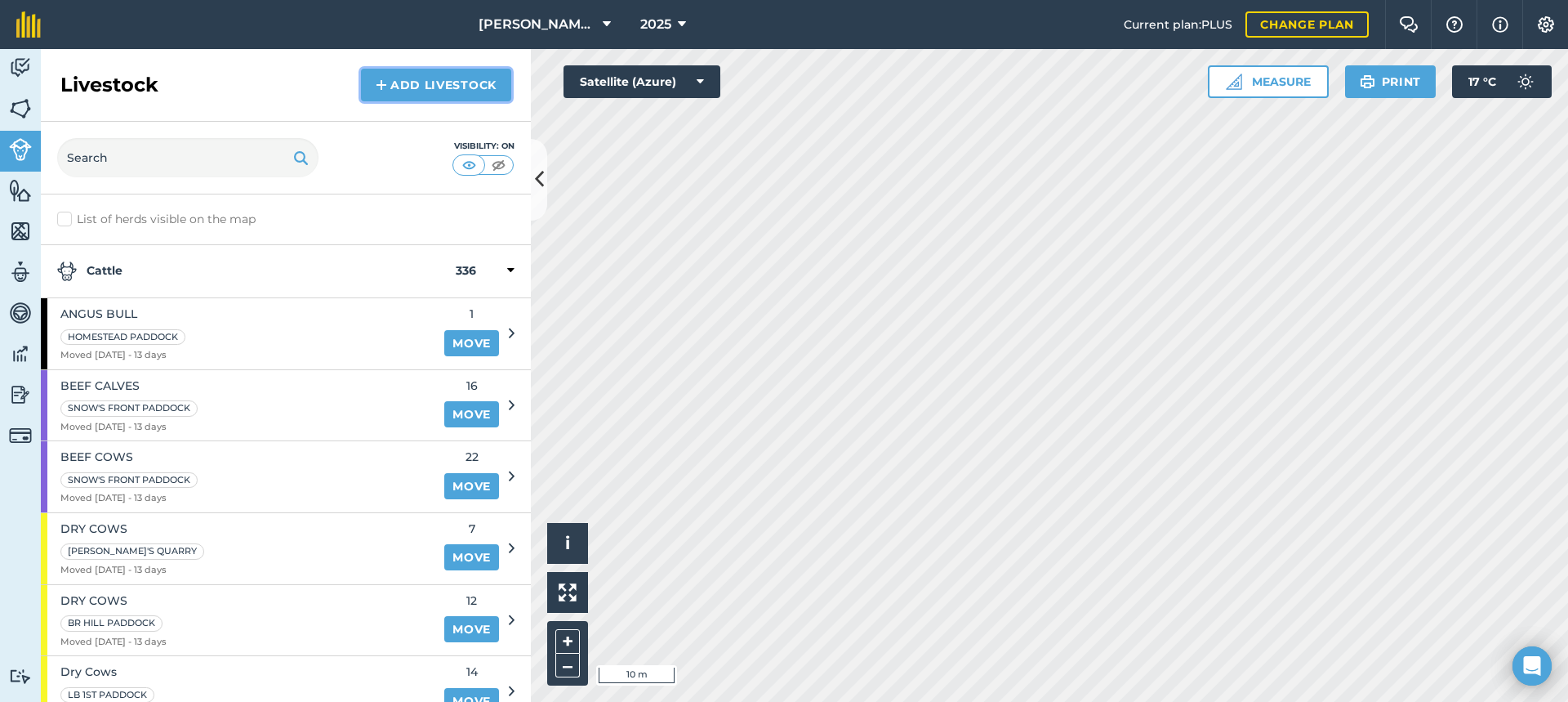
click at [428, 90] on link "Add Livestock" at bounding box center [436, 85] width 150 height 32
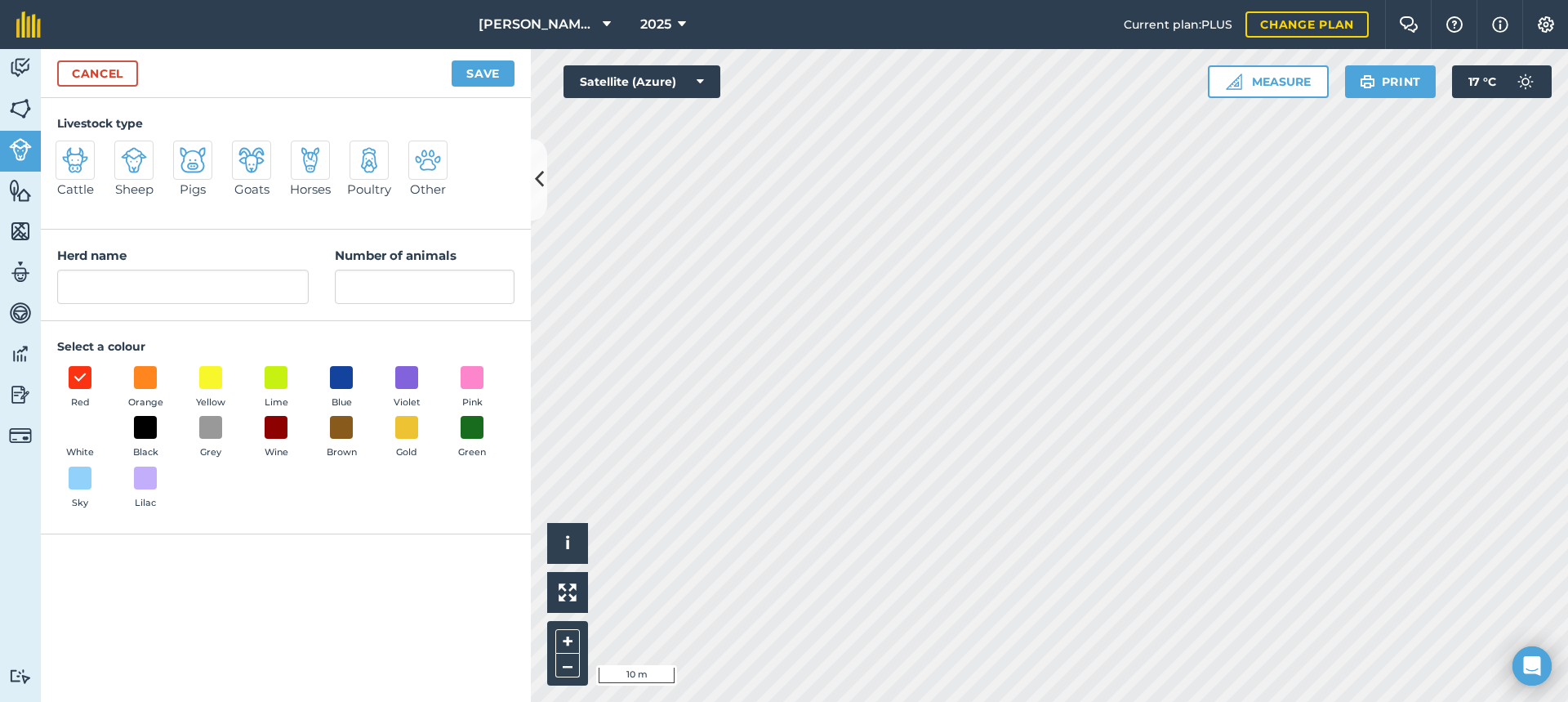
click at [72, 160] on img at bounding box center [75, 160] width 26 height 26
click at [68, 151] on input "Cattle" at bounding box center [62, 146] width 11 height 11
radio input "true"
click at [150, 288] on input "Cattle" at bounding box center [182, 287] width 251 height 34
type input "C"
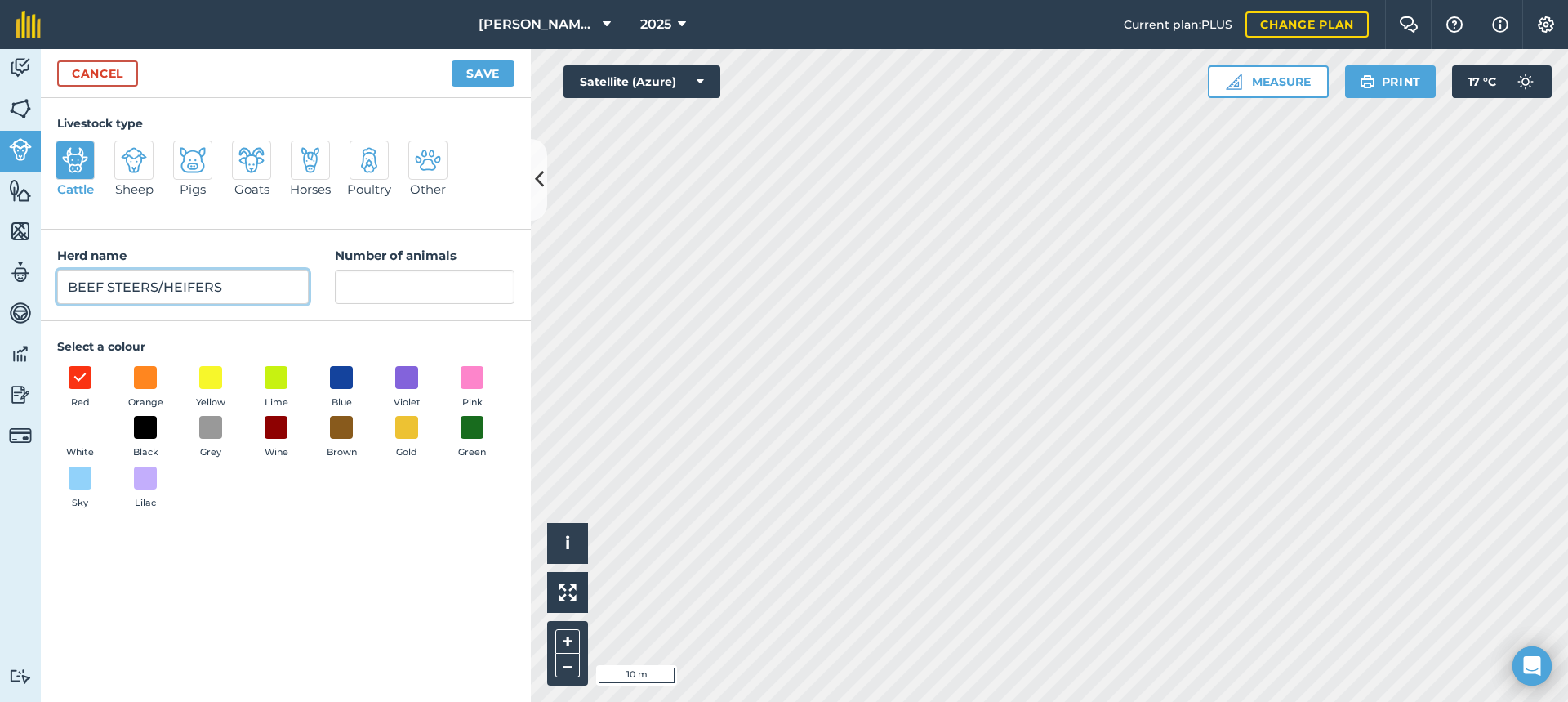
type input "BEEF STEERS/HEIFERS"
click at [345, 287] on input "Number of animals" at bounding box center [424, 287] width 179 height 34
type input "26"
click at [487, 68] on button "Save" at bounding box center [483, 73] width 63 height 26
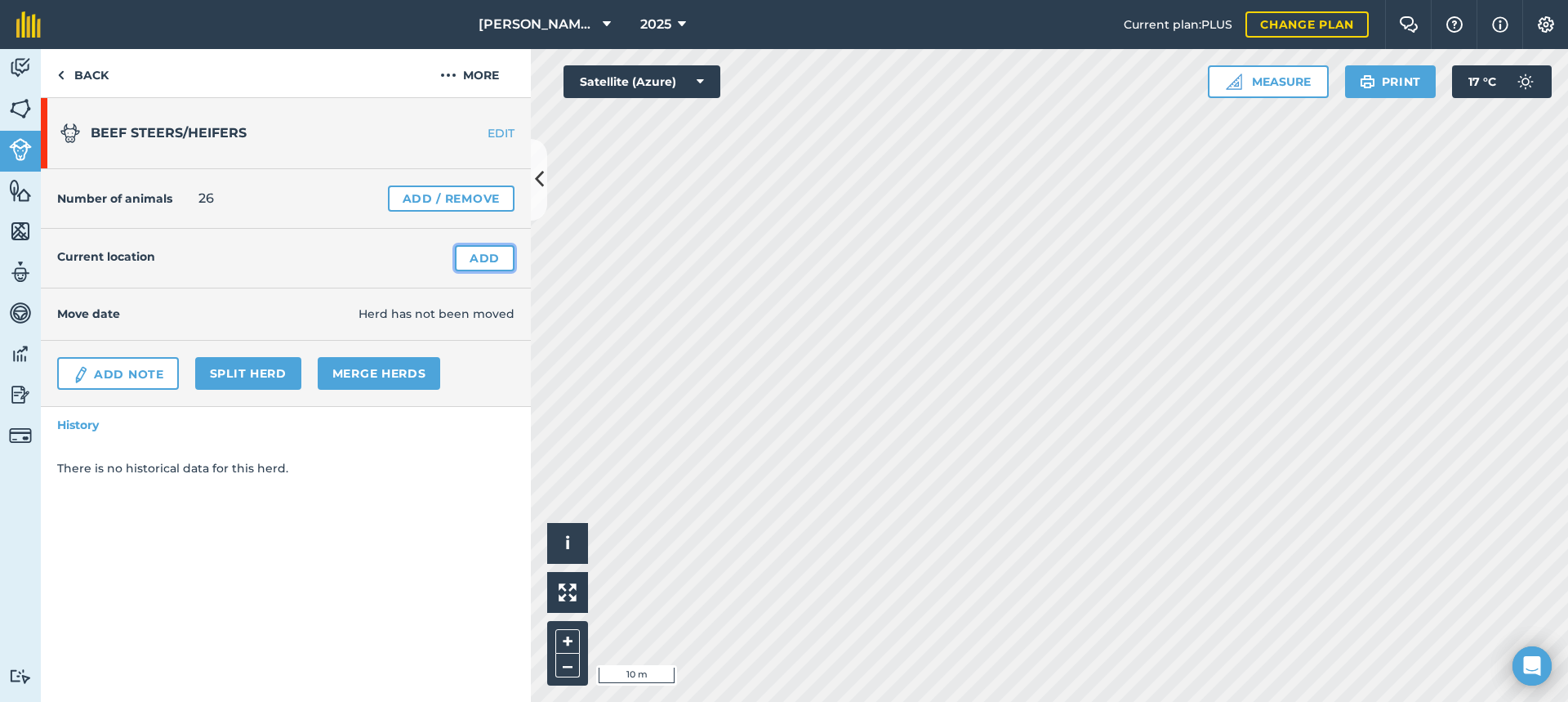
click at [488, 258] on link "Add" at bounding box center [485, 258] width 59 height 26
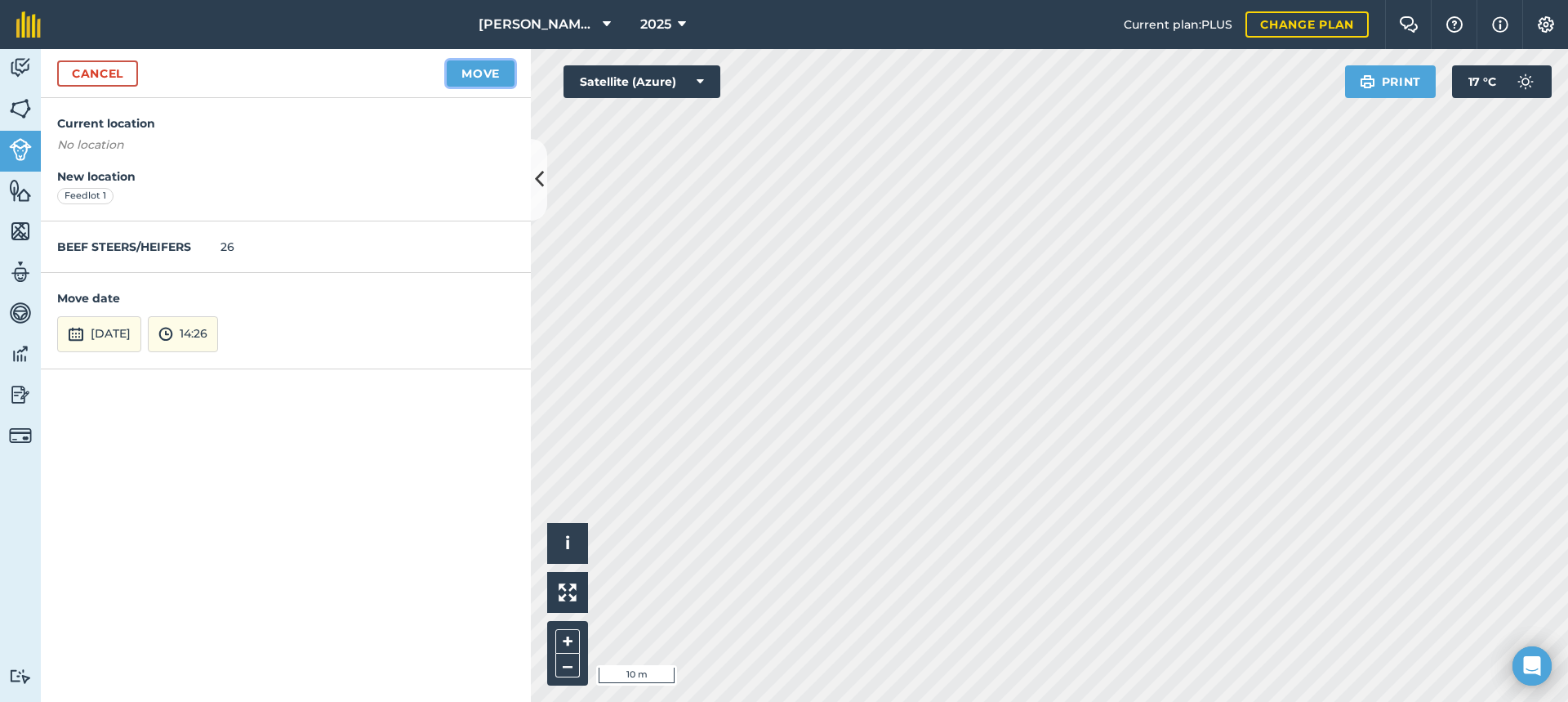
click at [483, 72] on button "Move" at bounding box center [480, 73] width 68 height 26
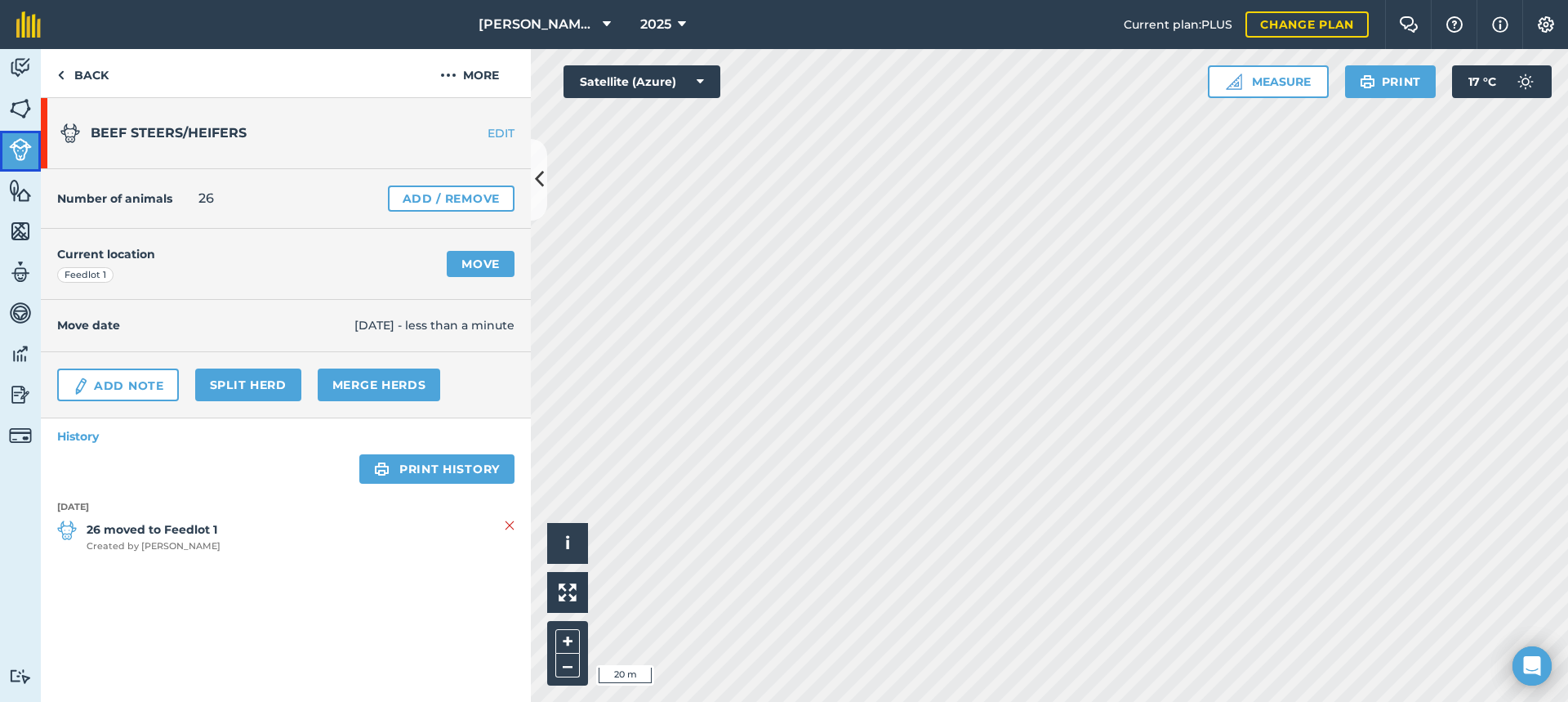
click at [14, 145] on img at bounding box center [20, 149] width 23 height 23
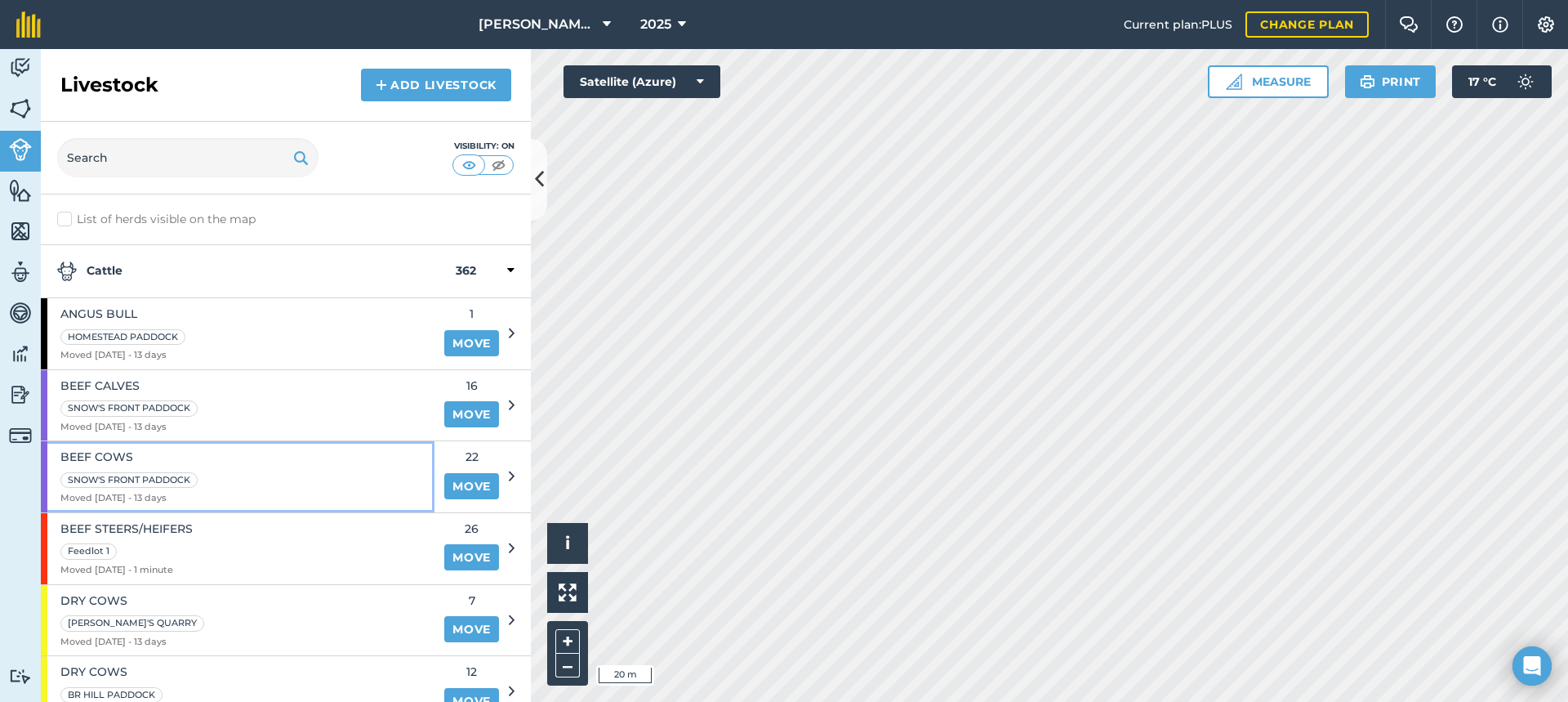
click at [244, 469] on div "BEEF COWS SNOW'S FRONT PADDOCK Moved [DATE] - 13 days" at bounding box center [237, 477] width 394 height 71
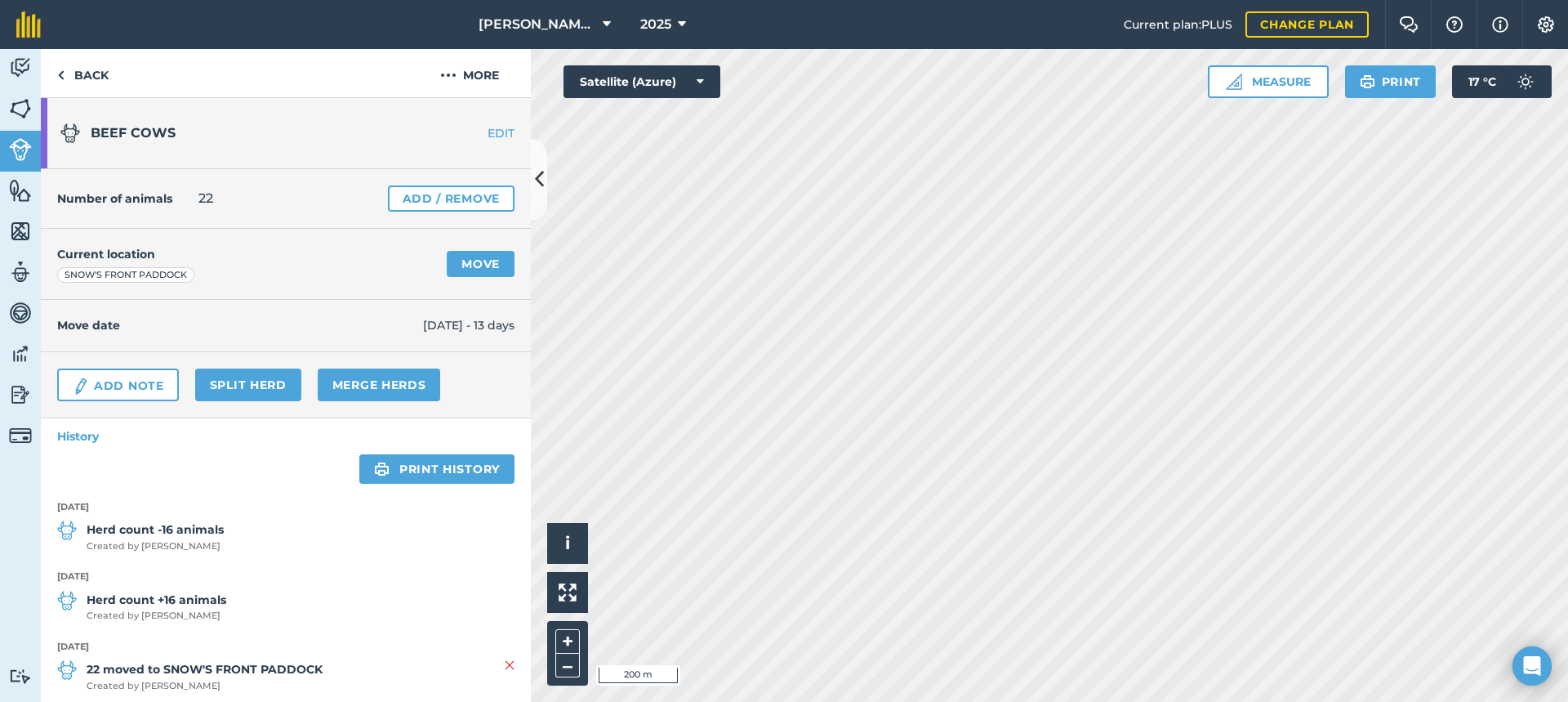
click at [1066, 0] on html "[PERSON_NAME] FARMS 2025 Current plan : PLUS Change plan Farm Chat Help Info Se…" at bounding box center [784, 351] width 1568 height 702
click at [242, 275] on div "Current location SNOW'S FRONT PADDOCK Move" at bounding box center [286, 264] width 490 height 71
click at [152, 269] on div "SNOW'S FRONT PADDOCK" at bounding box center [125, 275] width 137 height 16
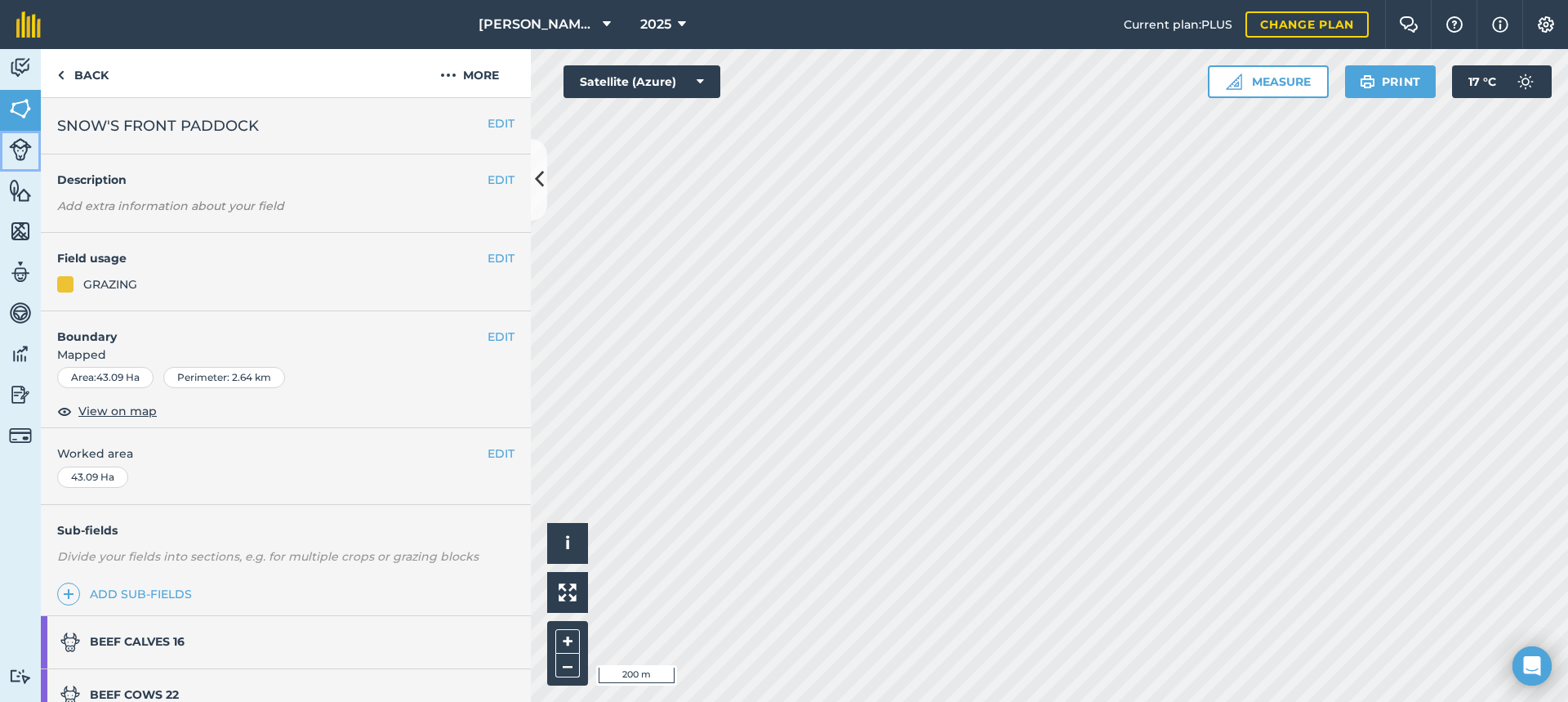
click at [19, 146] on img at bounding box center [20, 149] width 23 height 23
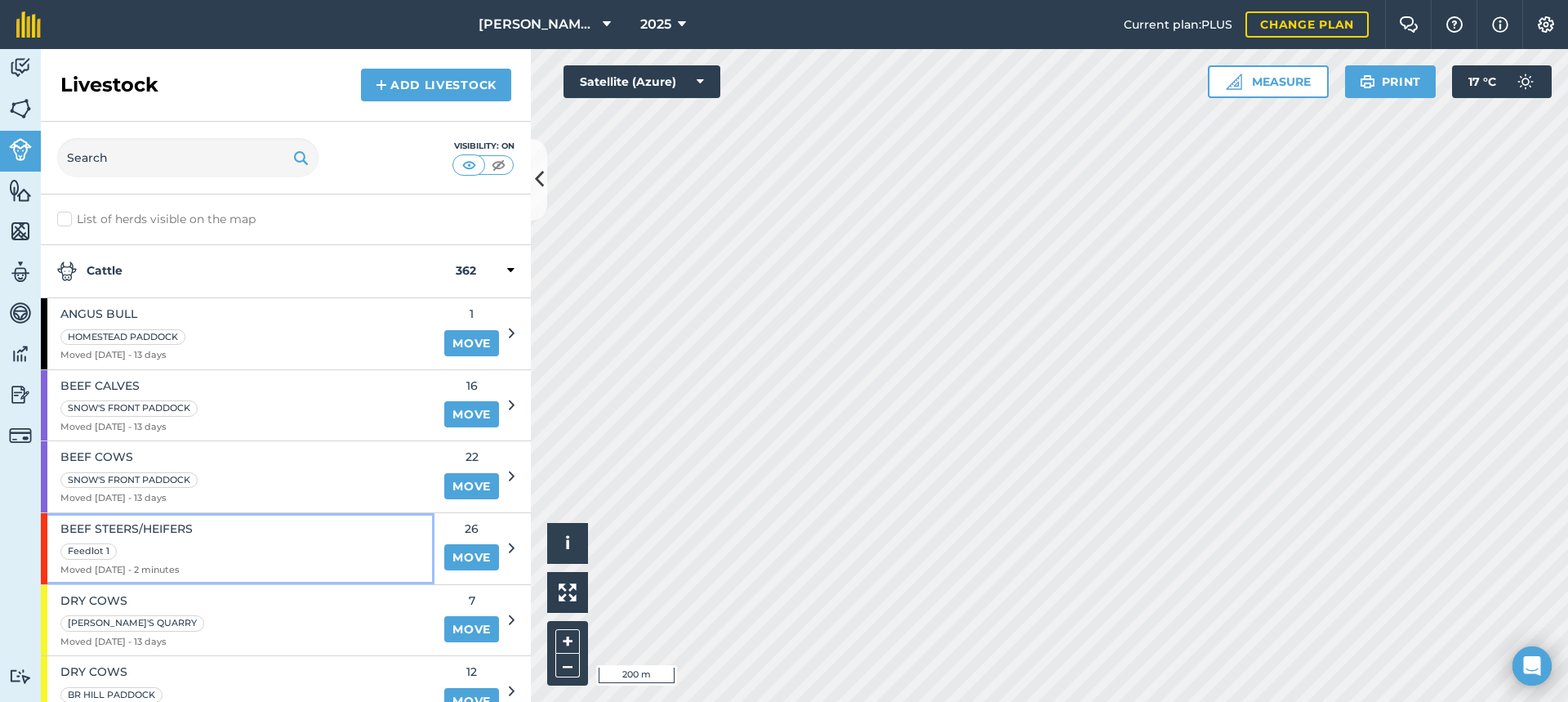
click at [221, 543] on div "BEEF STEERS/HEIFERS Feedlot 1 Moved [DATE] - 2 minutes" at bounding box center [237, 548] width 394 height 71
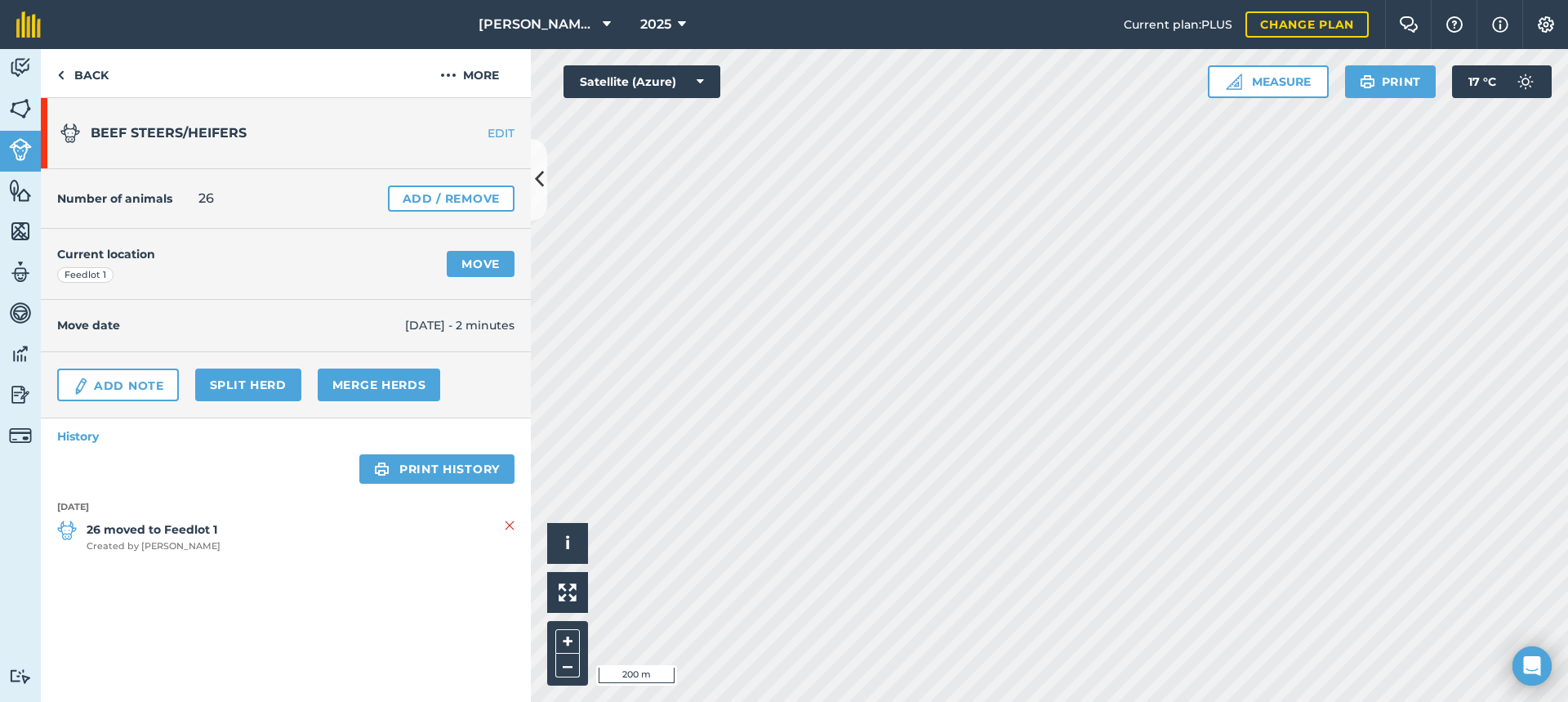
click at [499, 129] on link "EDIT" at bounding box center [479, 133] width 103 height 16
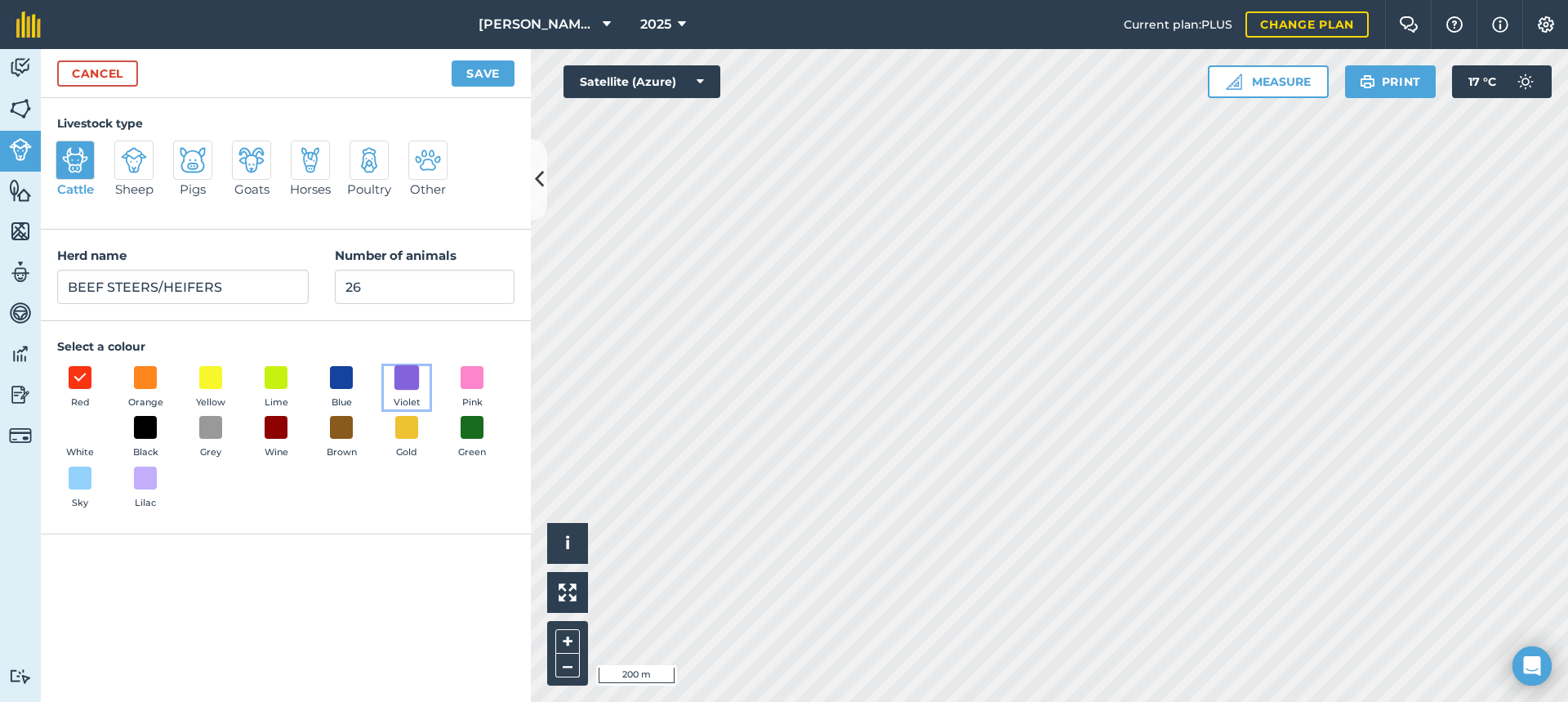
click at [403, 375] on span at bounding box center [407, 377] width 25 height 25
click at [476, 69] on button "Save" at bounding box center [483, 73] width 63 height 26
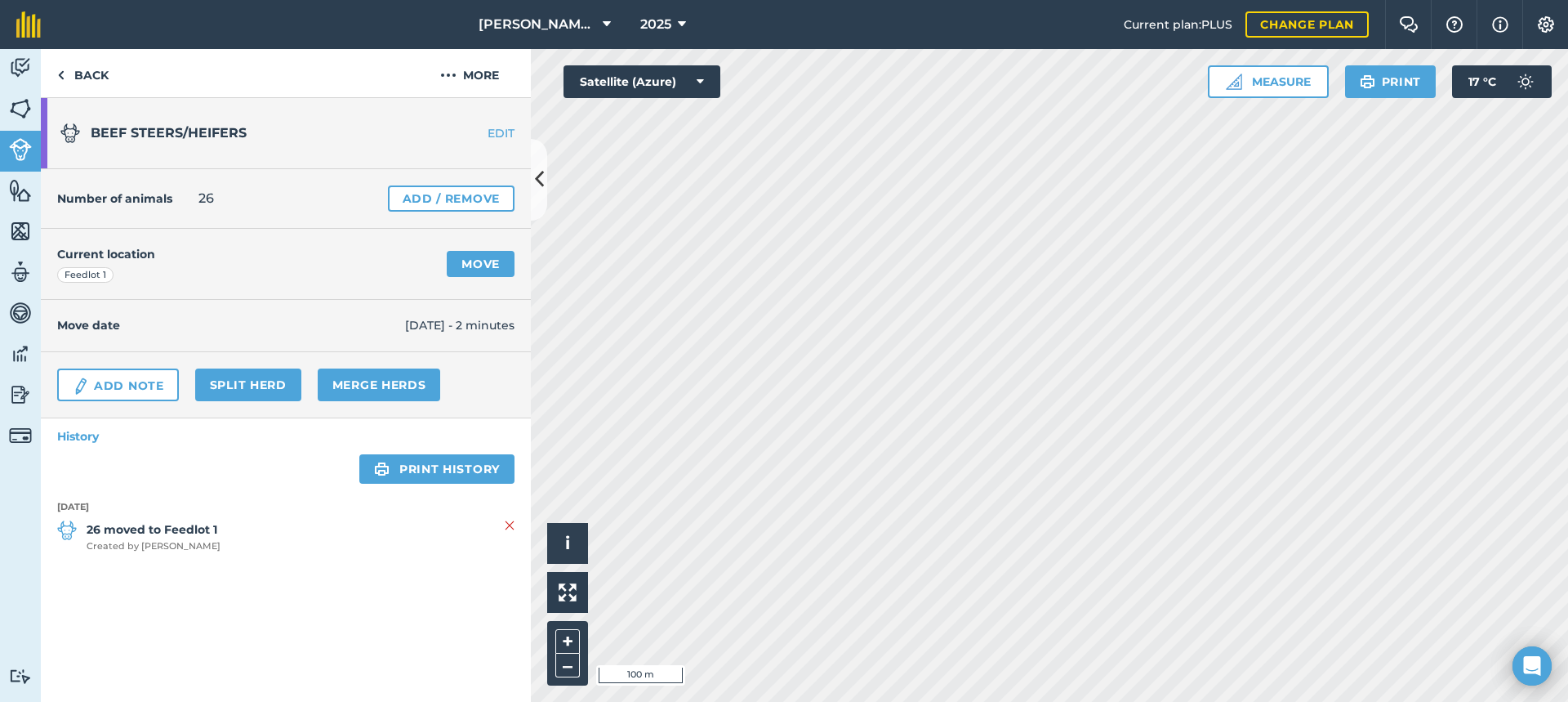
click at [1141, 701] on html "[PERSON_NAME] FARMS 2025 Current plan : PLUS Change plan Farm Chat Help Info Se…" at bounding box center [784, 351] width 1568 height 702
